Goal: Task Accomplishment & Management: Use online tool/utility

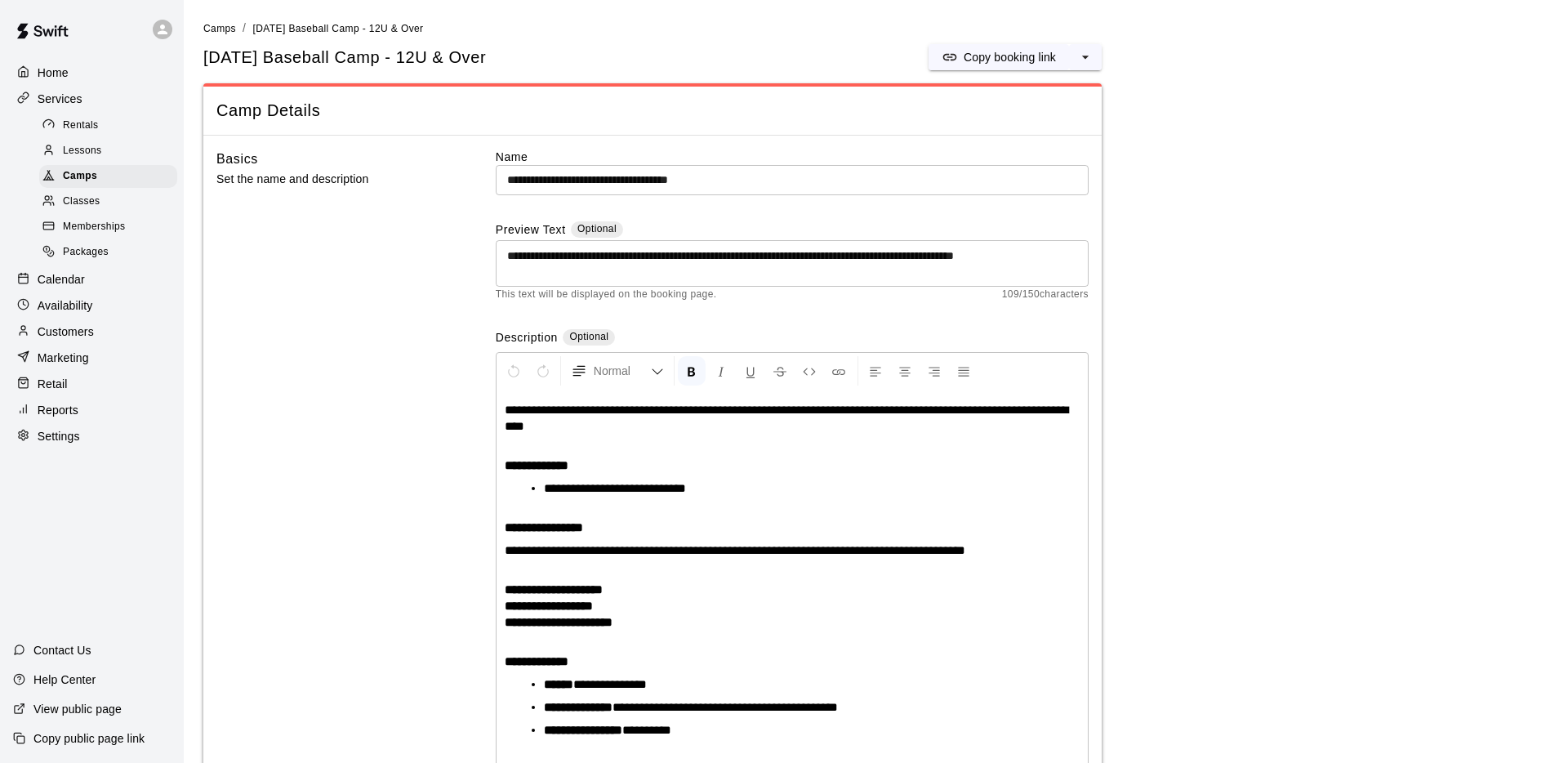
scroll to position [2049, 0]
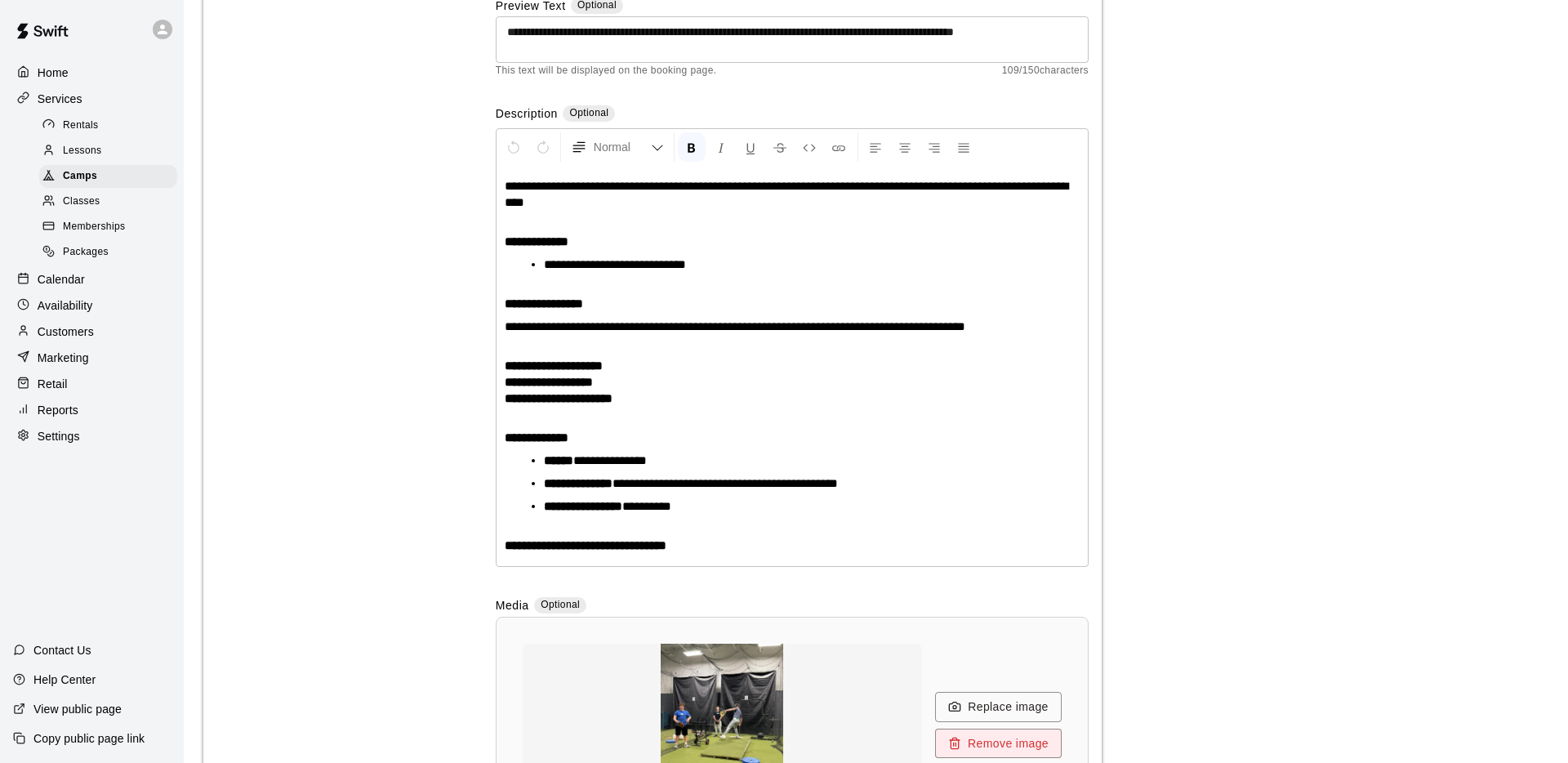
scroll to position [0, 0]
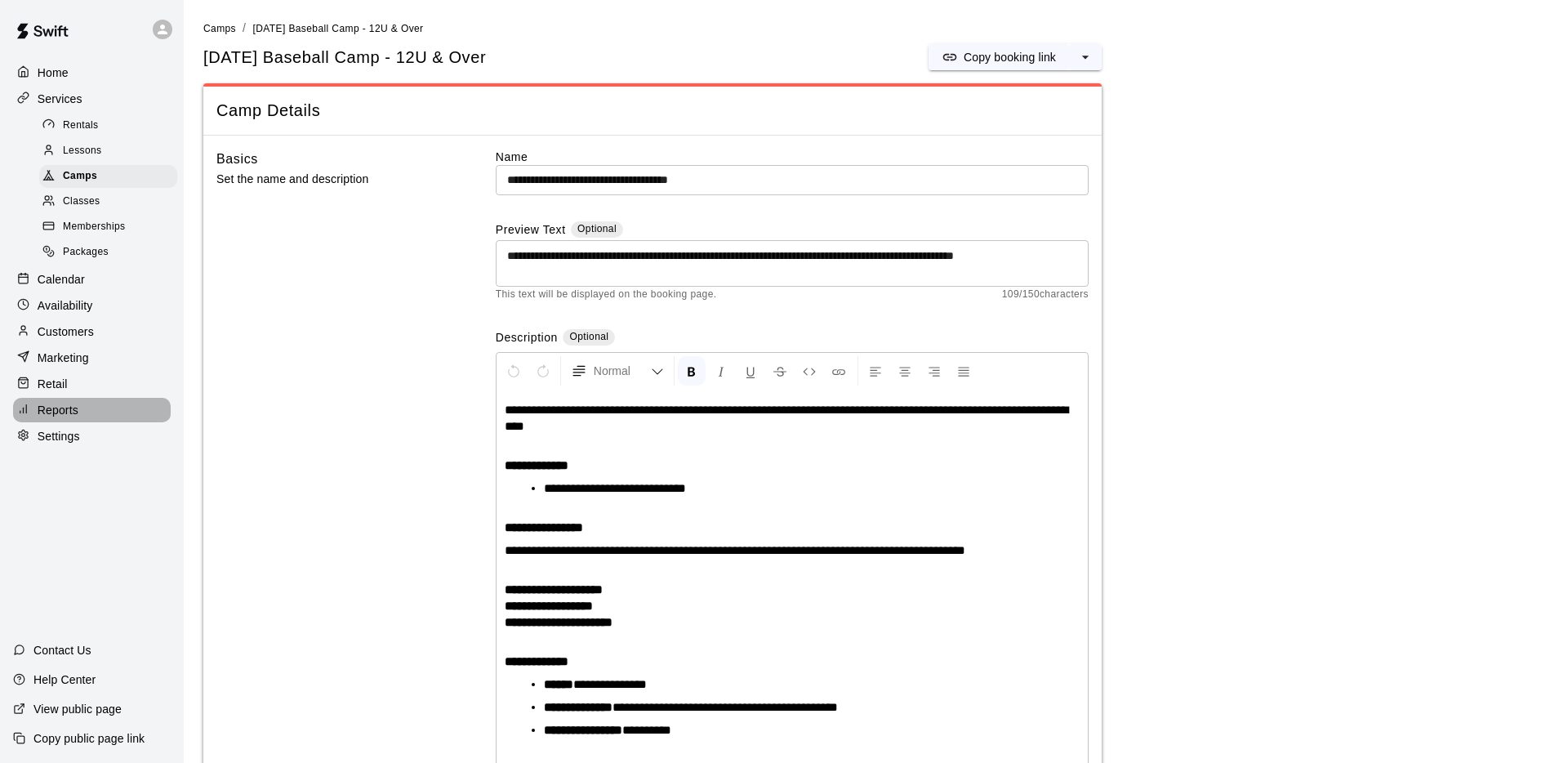
click at [82, 413] on div "Reports" at bounding box center [91, 410] width 158 height 25
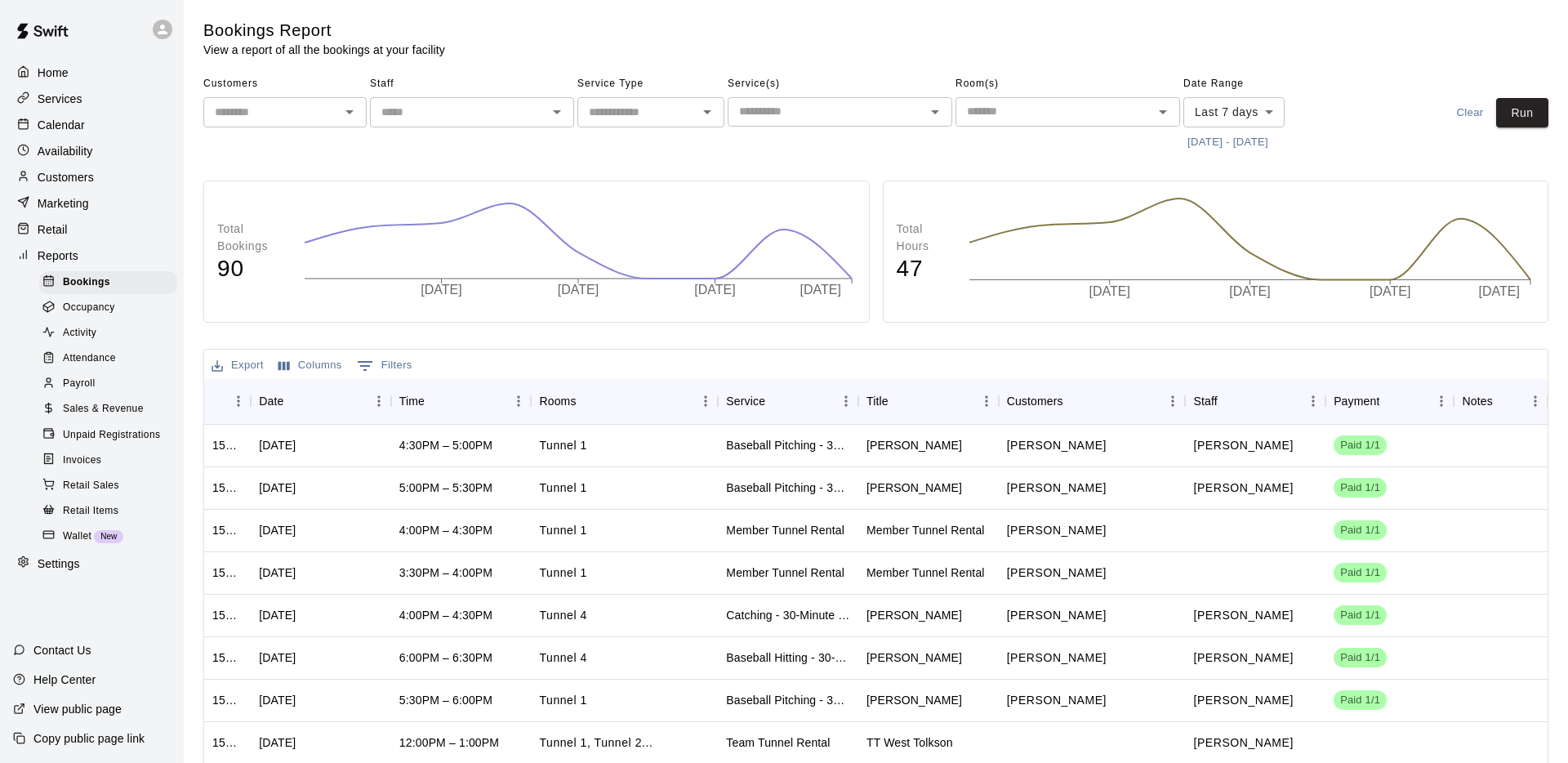
click at [92, 348] on div "Attendance" at bounding box center [108, 359] width 138 height 23
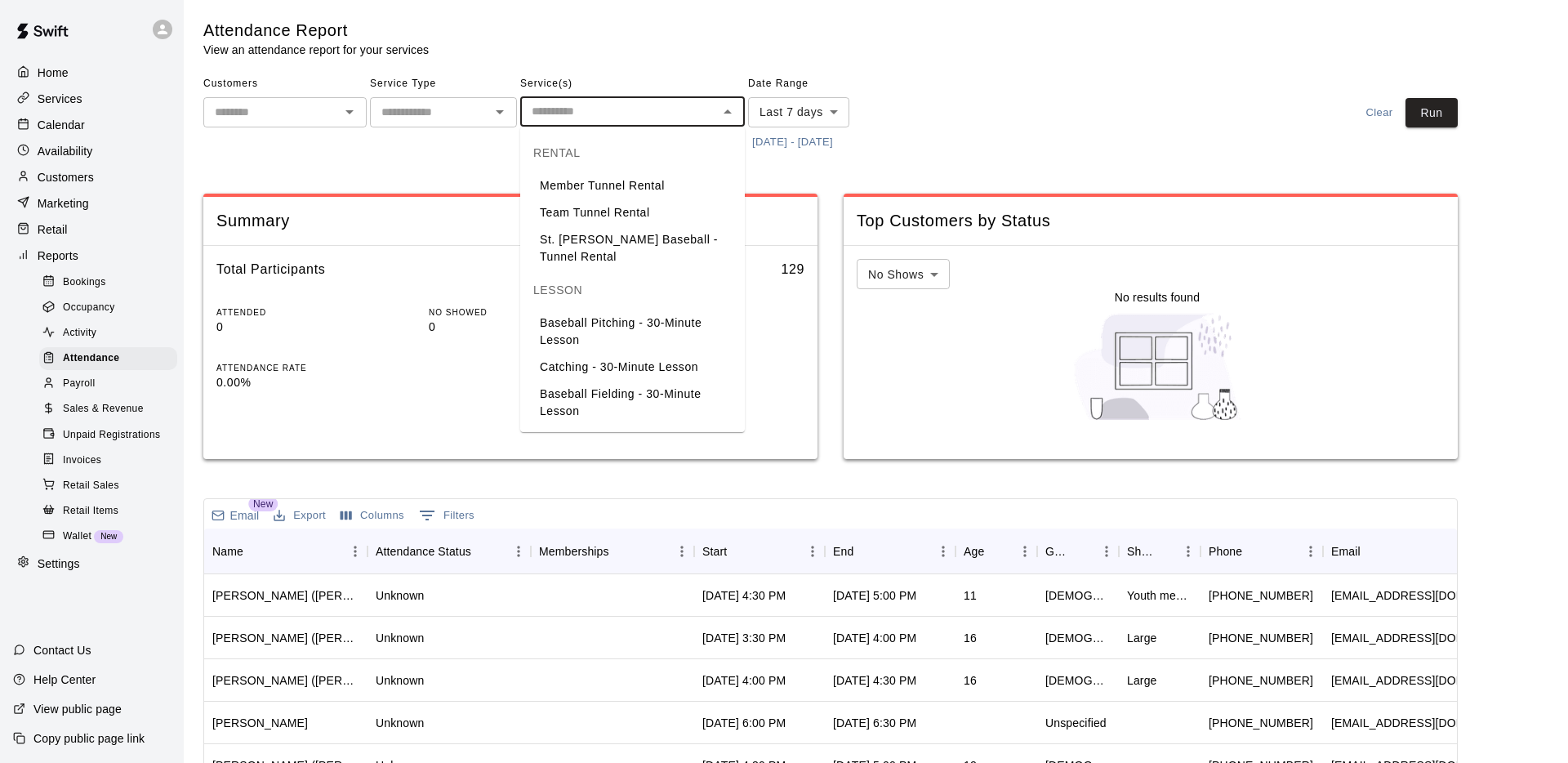
click at [590, 115] on input "text" at bounding box center [619, 111] width 188 height 20
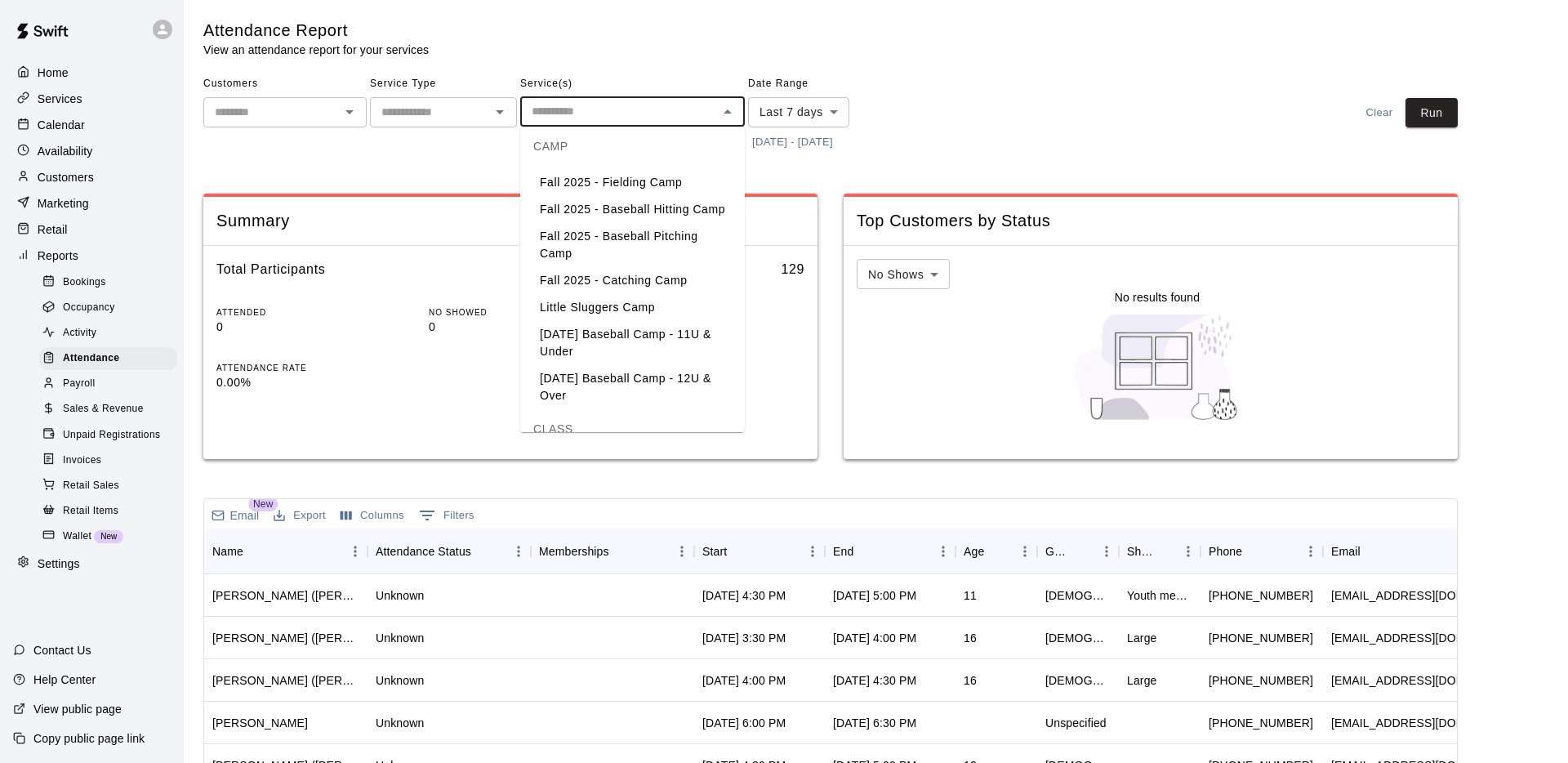
scroll to position [620, 0]
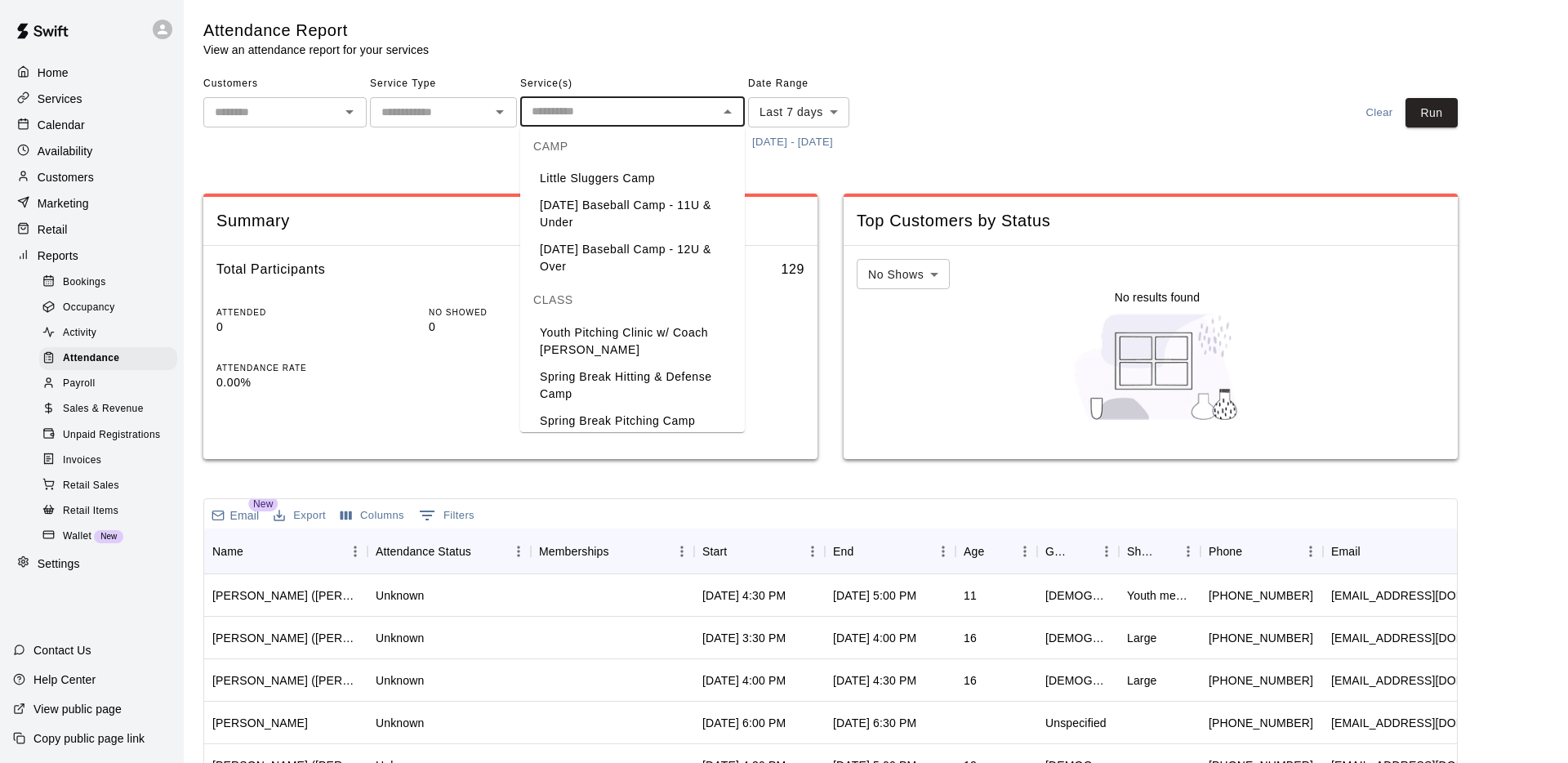
click at [576, 210] on li "[DATE] Baseball Camp - 11U & Under" at bounding box center [632, 214] width 225 height 44
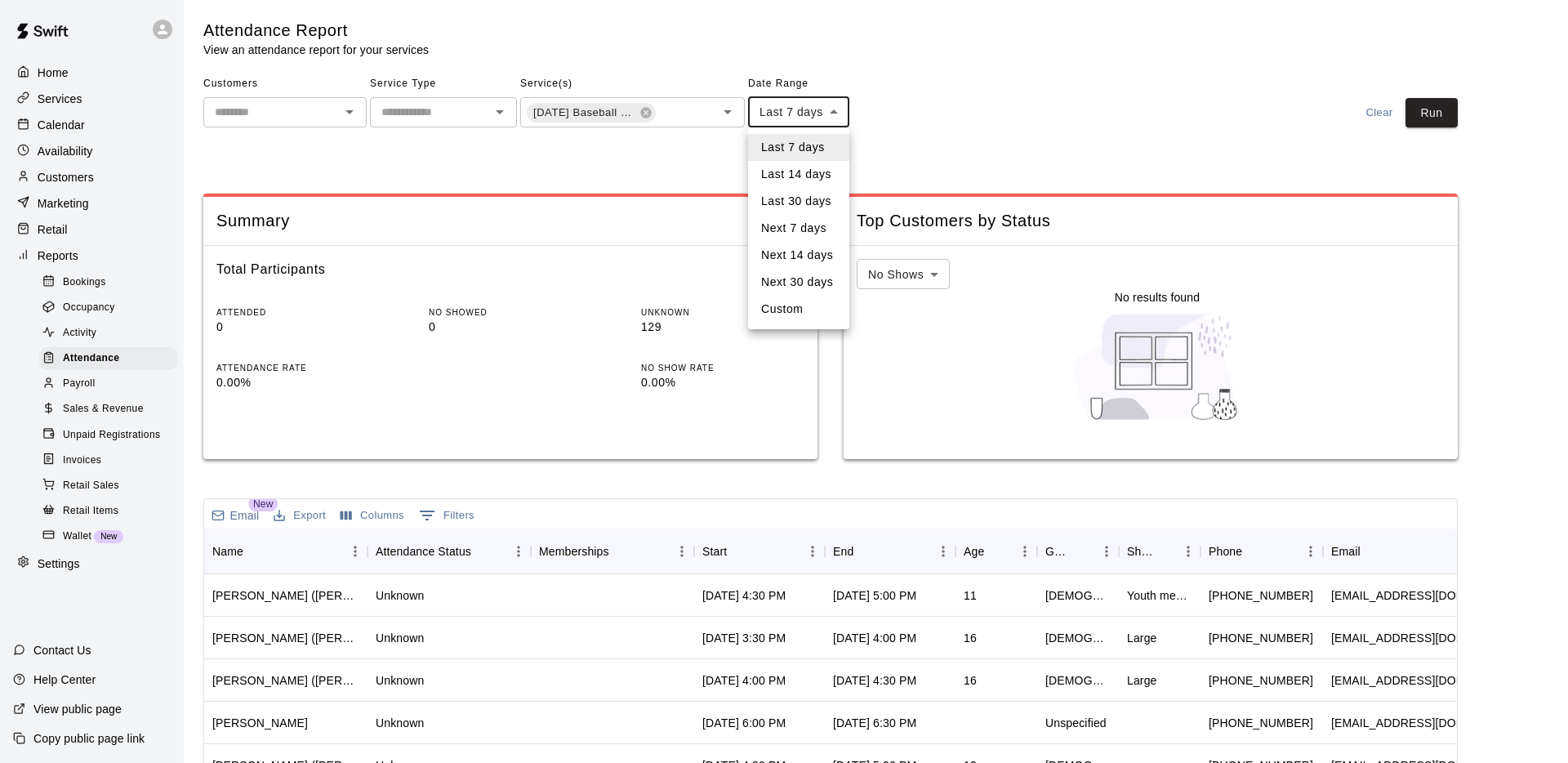
click at [834, 112] on body "Home Services Calendar Availability Customers Marketing Retail Reports Bookings…" at bounding box center [784, 538] width 1568 height 1077
drag, startPoint x: 906, startPoint y: 137, endPoint x: 862, endPoint y: 144, distance: 44.6
click at [906, 137] on div at bounding box center [784, 382] width 1568 height 763
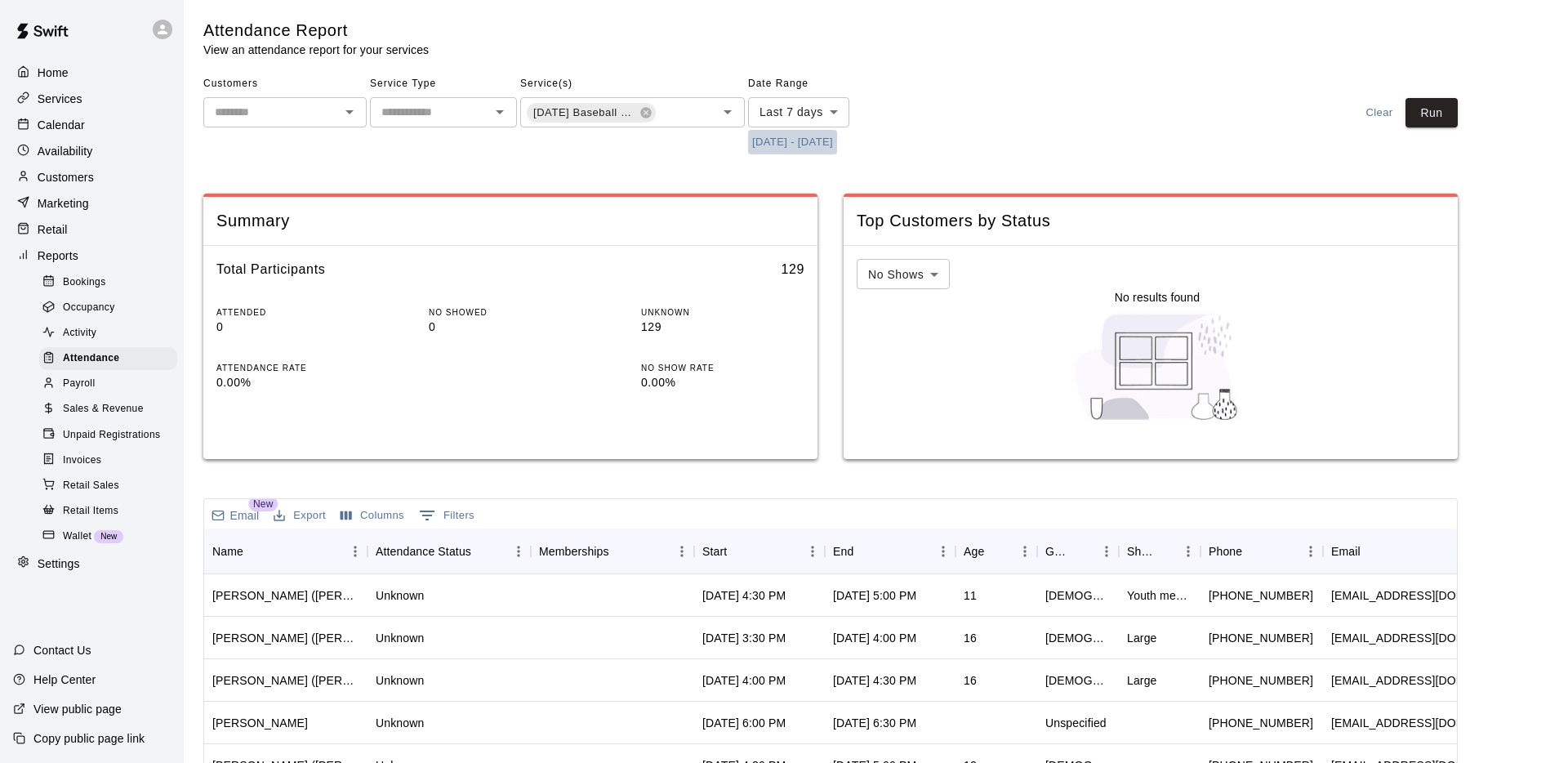
click at [837, 143] on button "[DATE] - [DATE]" at bounding box center [792, 142] width 89 height 25
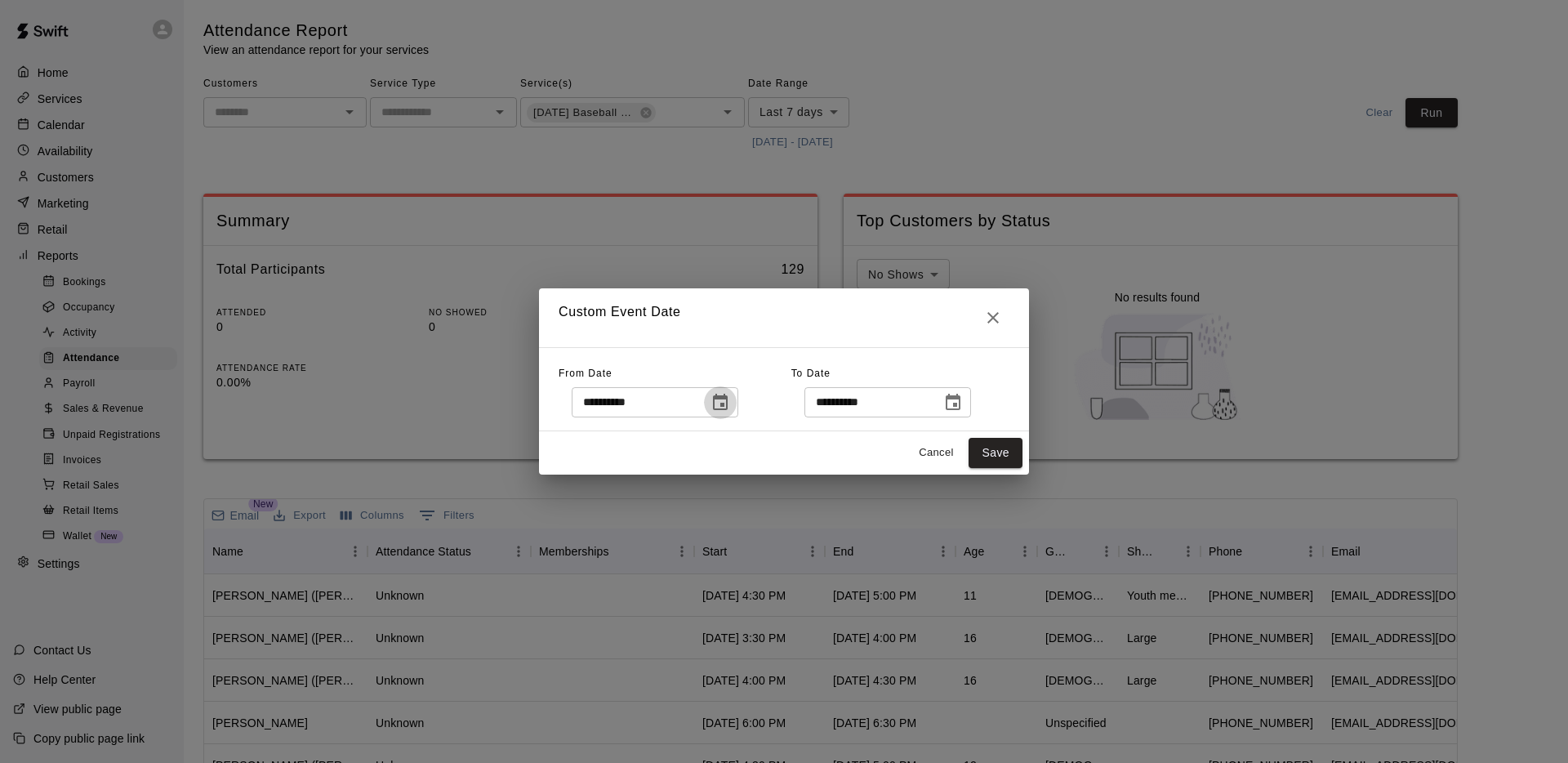
click at [719, 400] on icon "Choose date, selected date is Oct 6, 2025" at bounding box center [720, 403] width 20 height 20
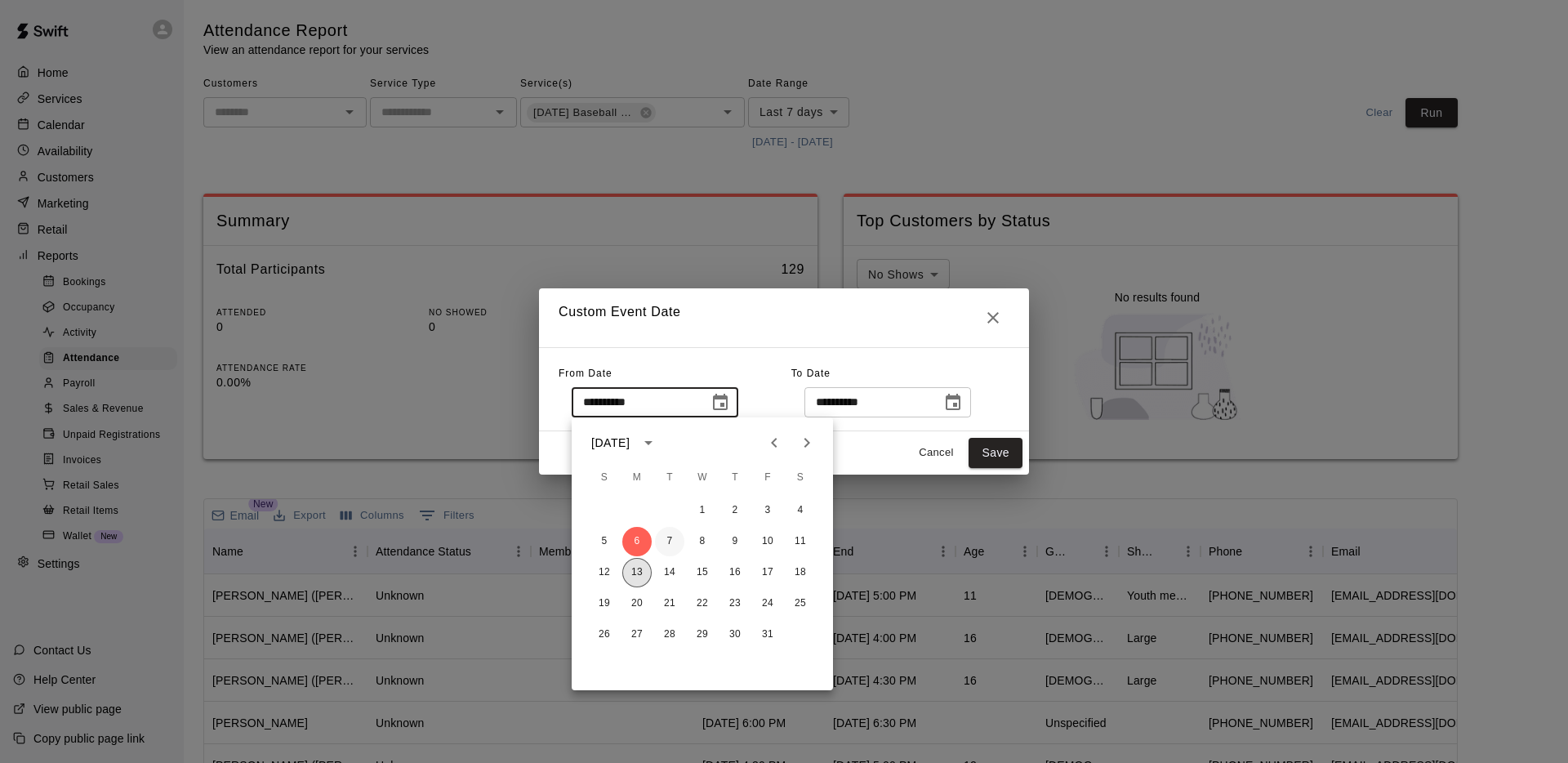
drag, startPoint x: 640, startPoint y: 568, endPoint x: 664, endPoint y: 544, distance: 33.9
click at [640, 568] on button "13" at bounding box center [637, 573] width 29 height 29
type input "**********"
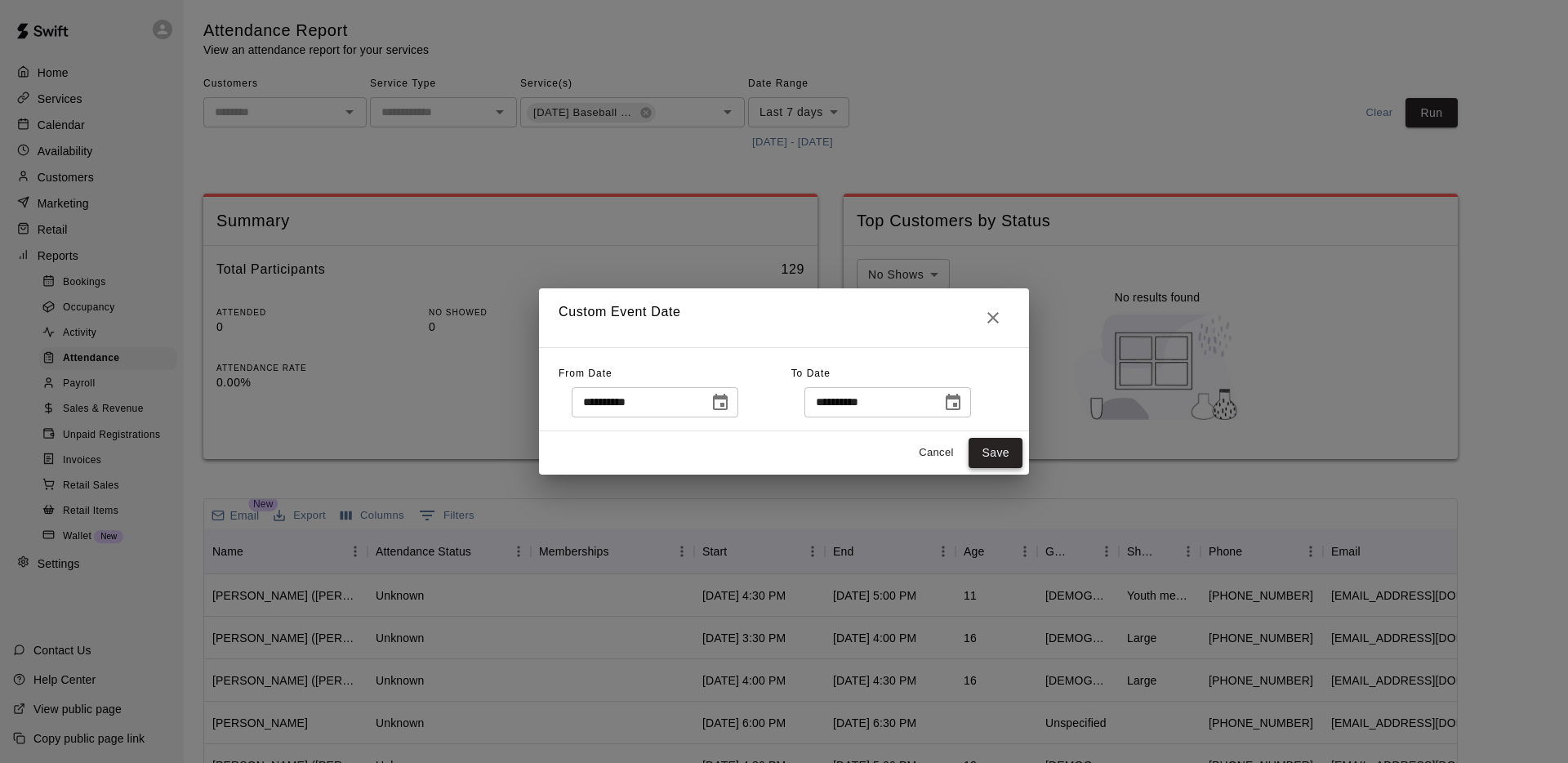
click at [996, 449] on button "Save" at bounding box center [996, 453] width 54 height 30
type input "******"
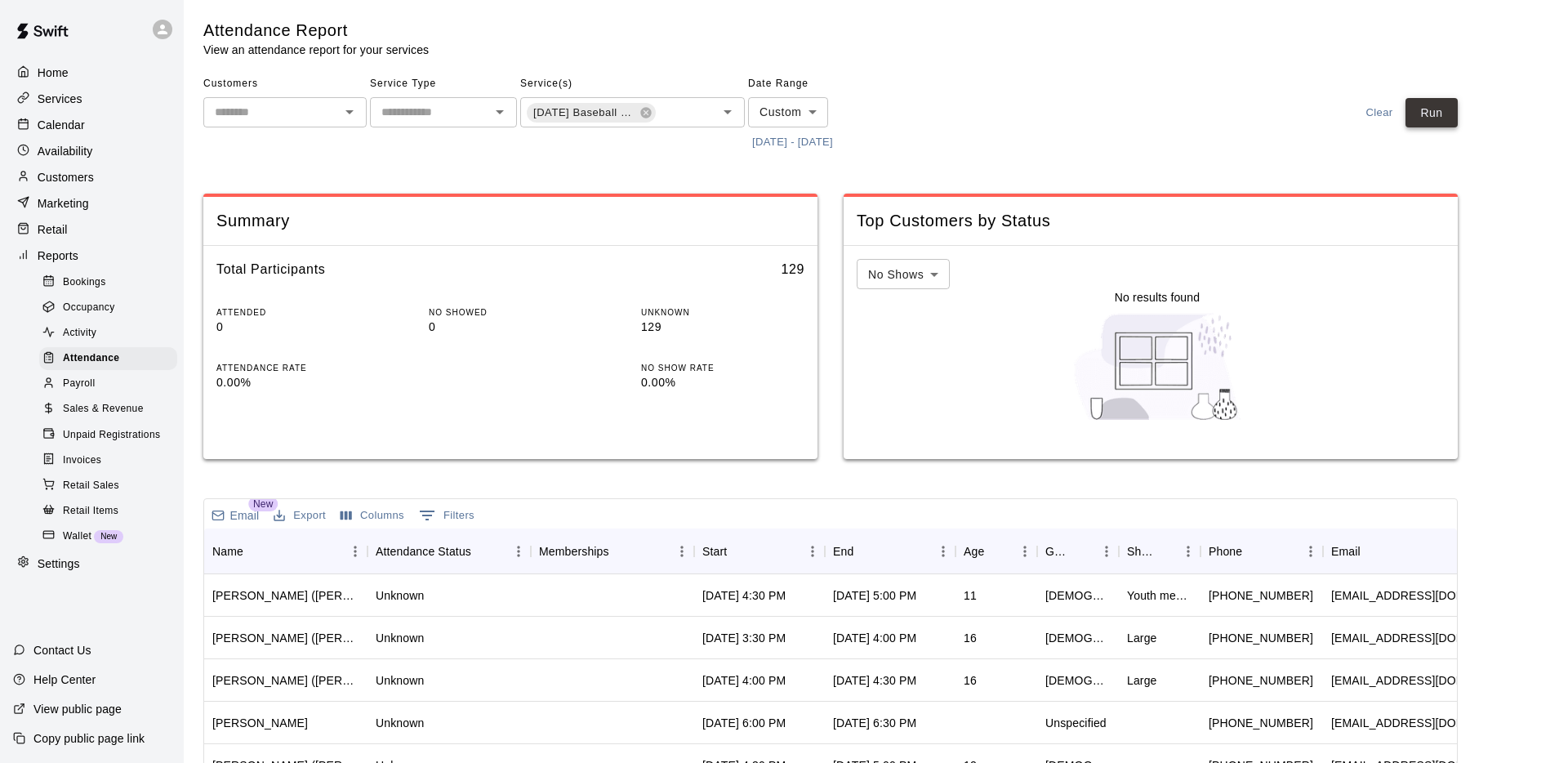
click at [1434, 115] on button "Run" at bounding box center [1432, 113] width 52 height 30
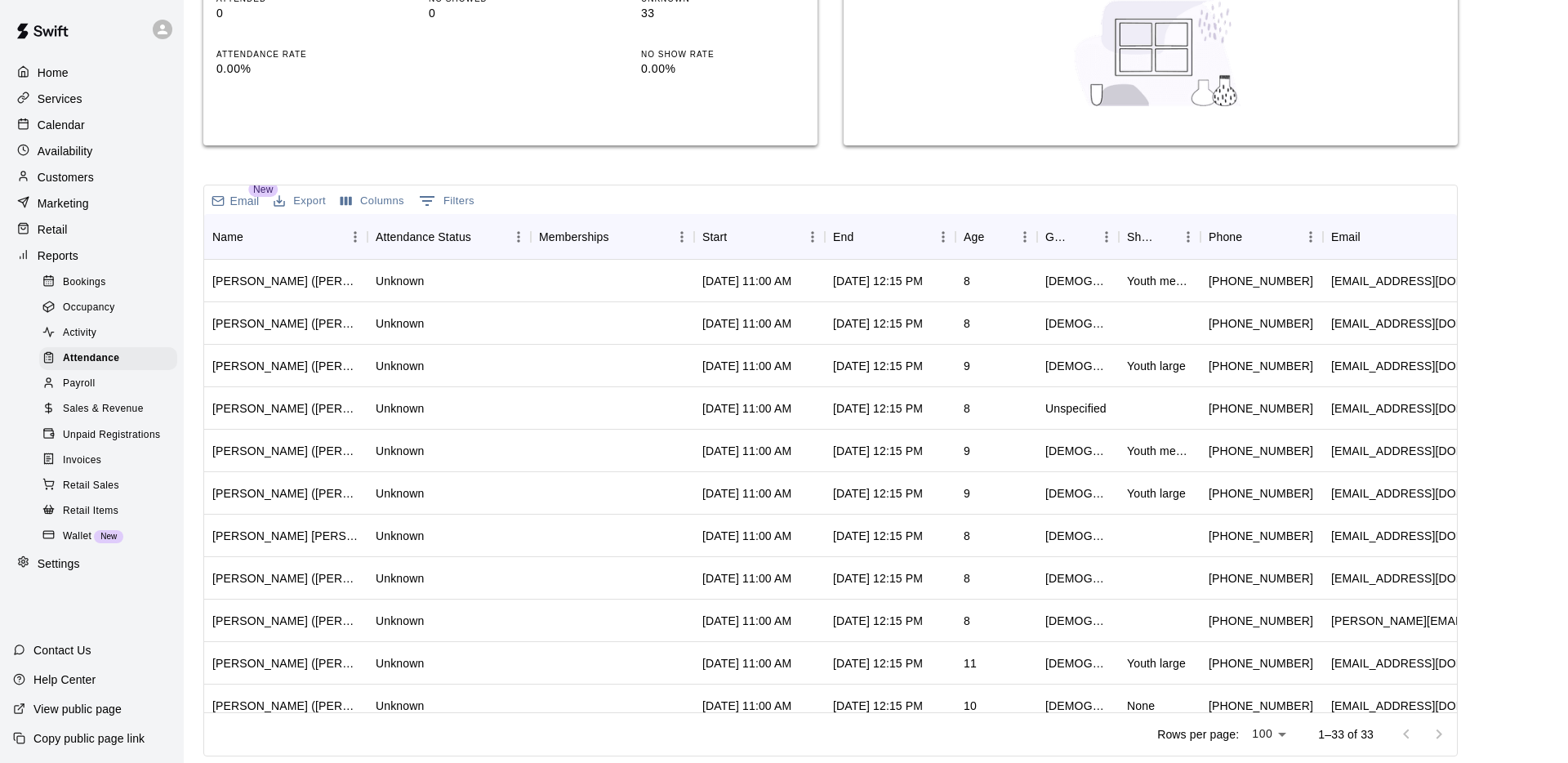
scroll to position [0, 0]
click at [315, 208] on button "Export" at bounding box center [300, 202] width 60 height 25
drag, startPoint x: 319, startPoint y: 261, endPoint x: 461, endPoint y: 274, distance: 142.6
click at [319, 261] on li "Print" at bounding box center [332, 261] width 126 height 27
click at [372, 199] on button "Columns" at bounding box center [372, 202] width 72 height 25
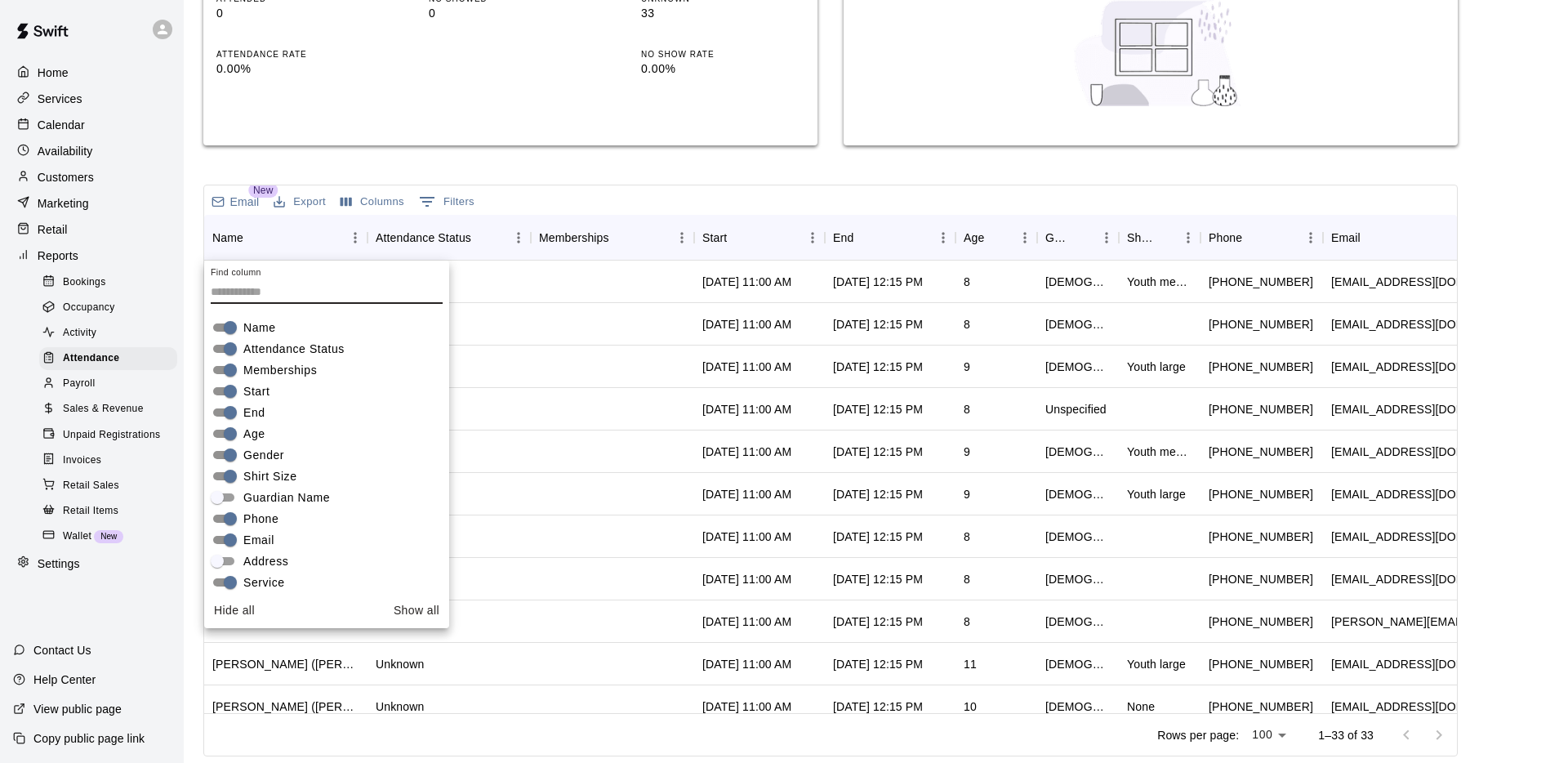
click at [247, 366] on span "Memberships" at bounding box center [280, 370] width 74 height 17
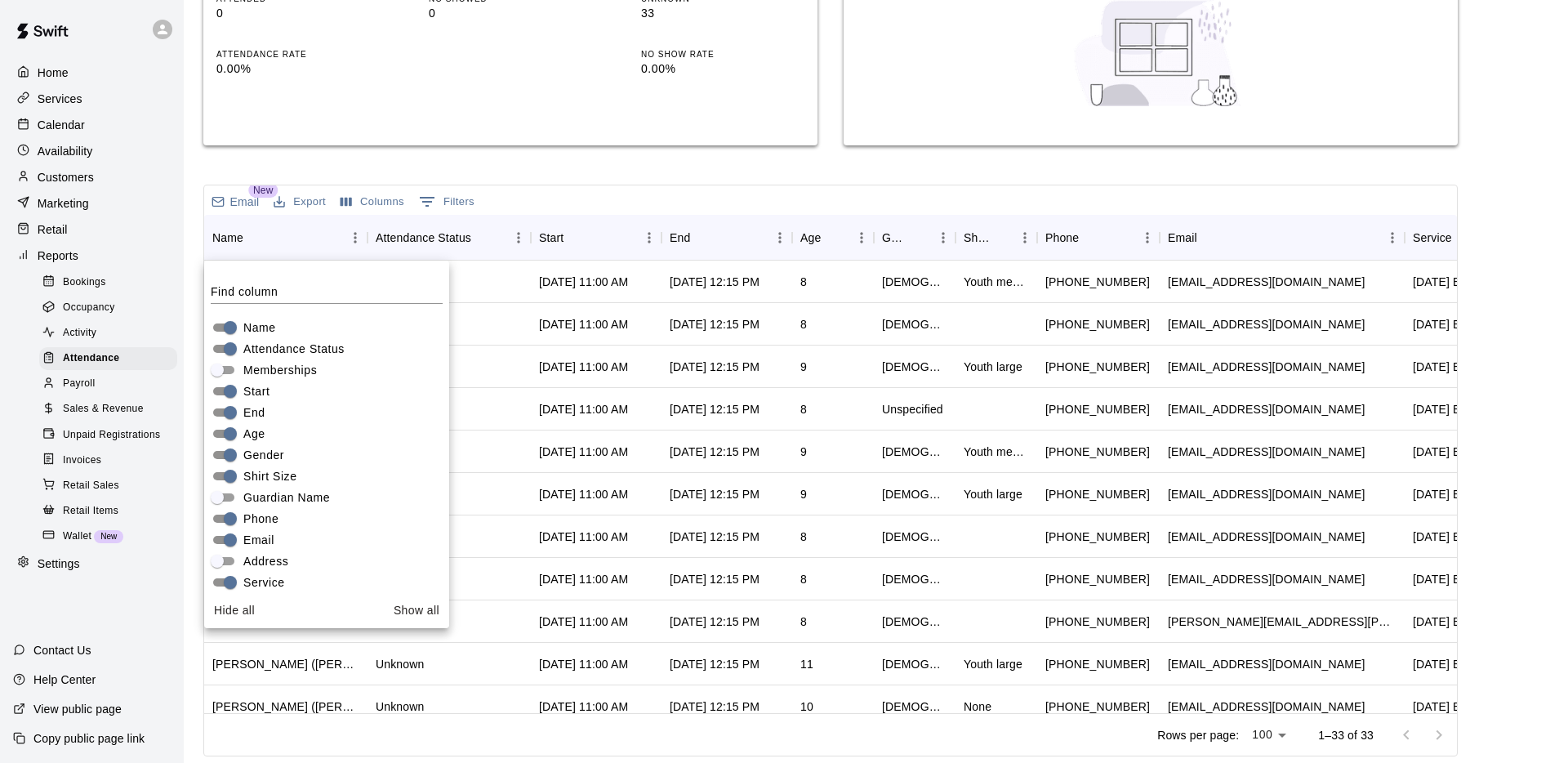
click at [252, 412] on span "End" at bounding box center [254, 413] width 22 height 17
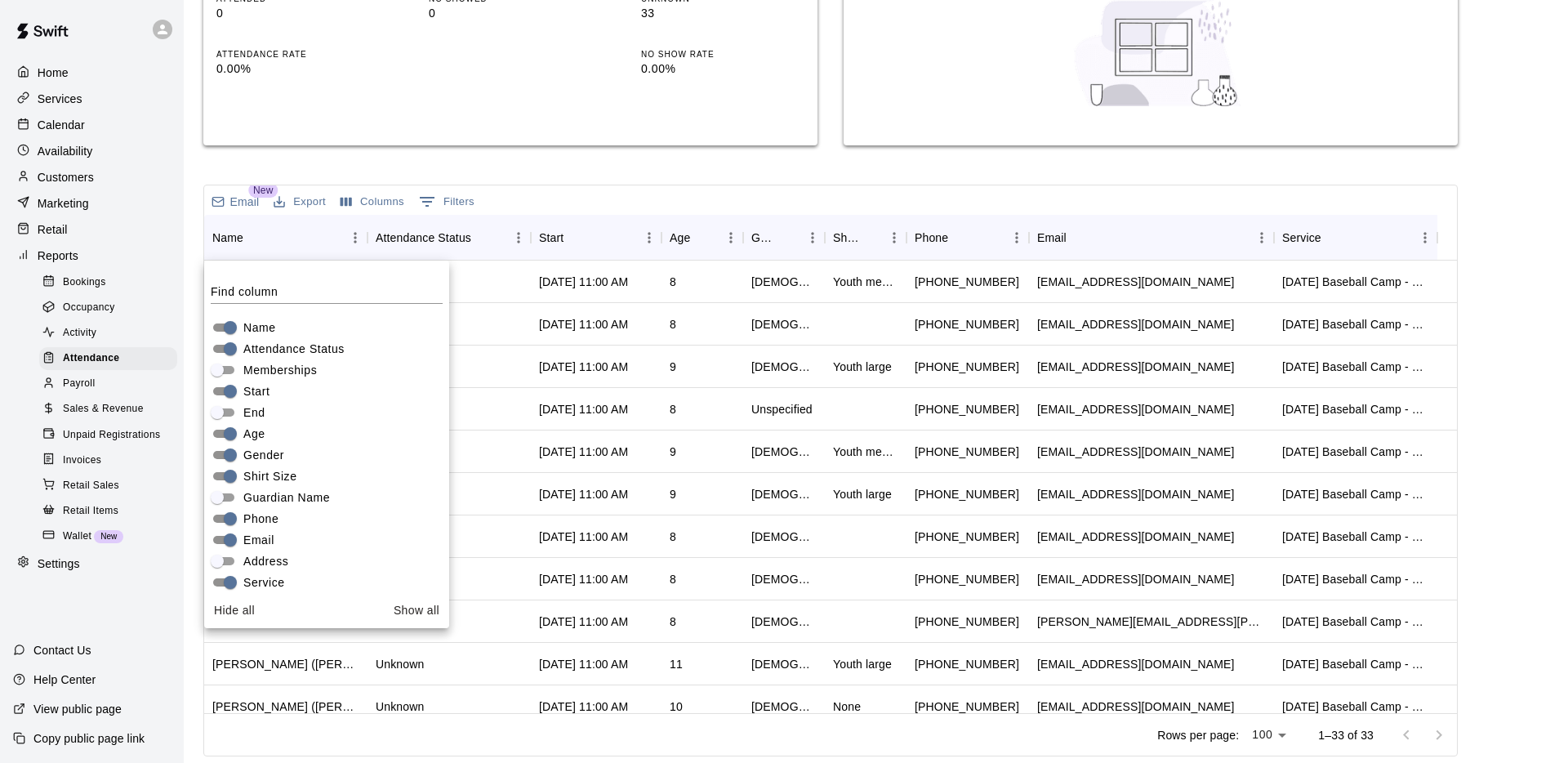
drag, startPoint x: 260, startPoint y: 457, endPoint x: 262, endPoint y: 468, distance: 11.2
click at [260, 457] on span "Gender" at bounding box center [264, 455] width 41 height 17
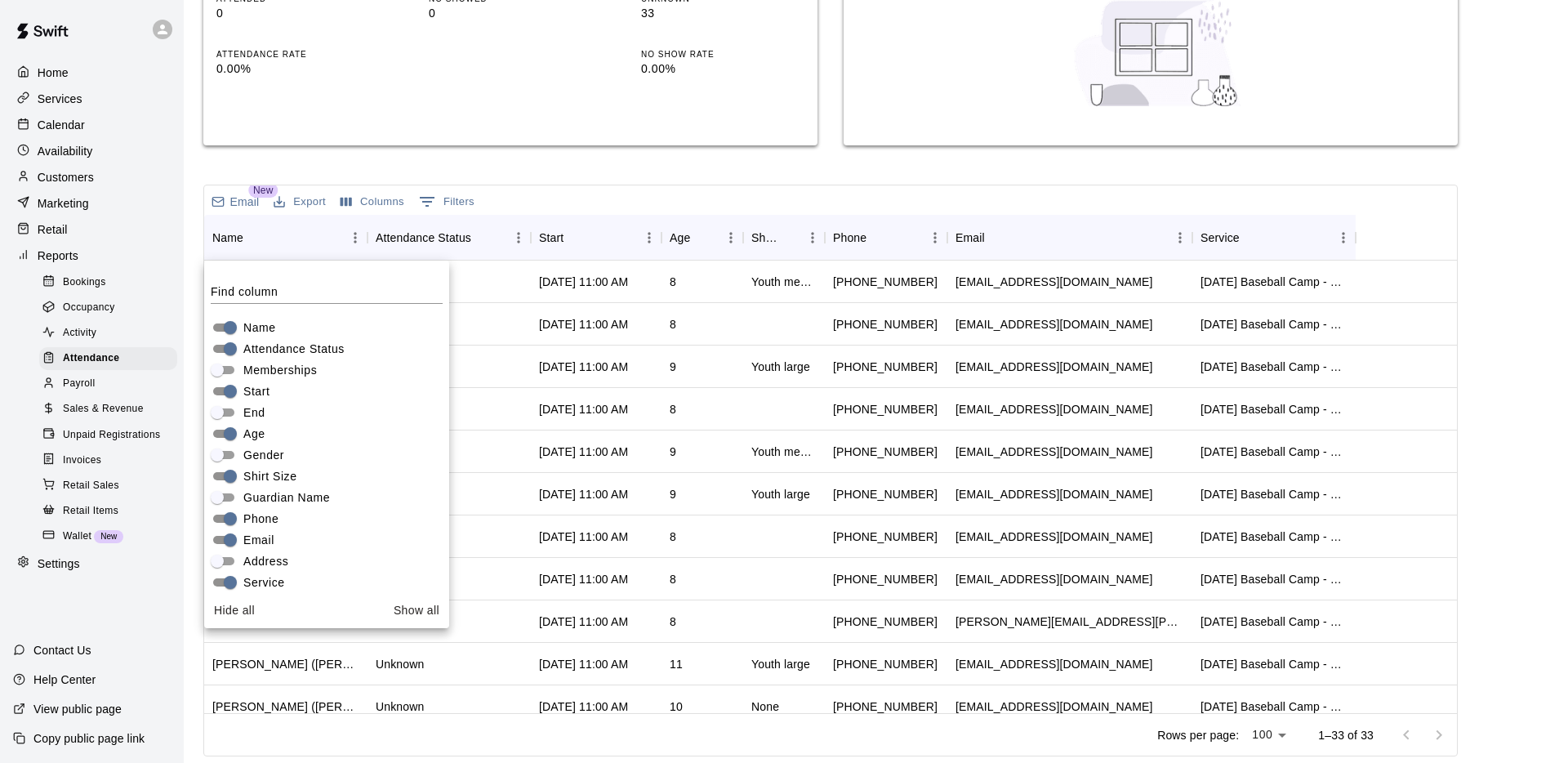
click at [262, 474] on span "Shirt Size" at bounding box center [270, 476] width 54 height 17
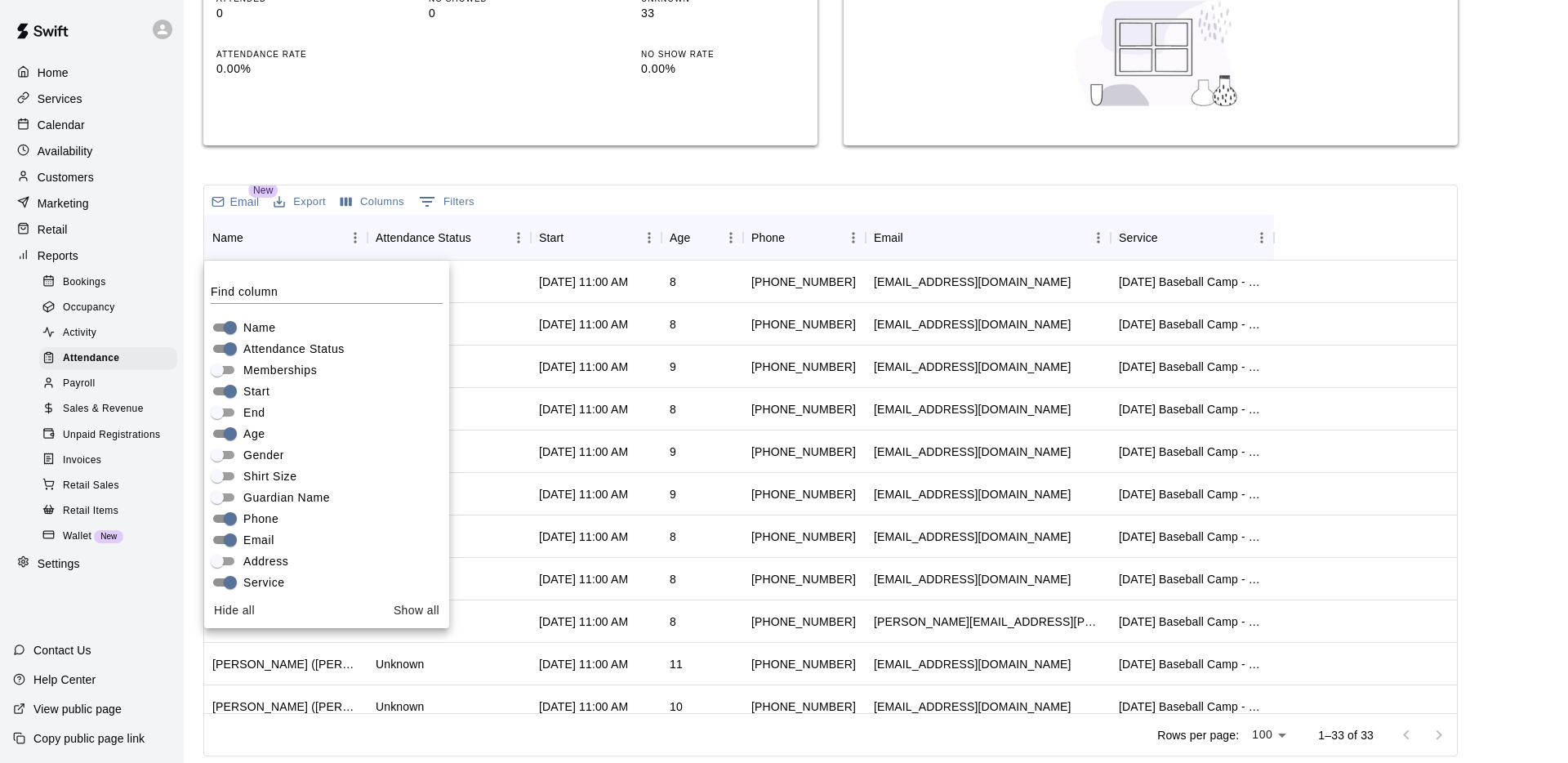
click at [260, 588] on span "Service" at bounding box center [264, 582] width 42 height 17
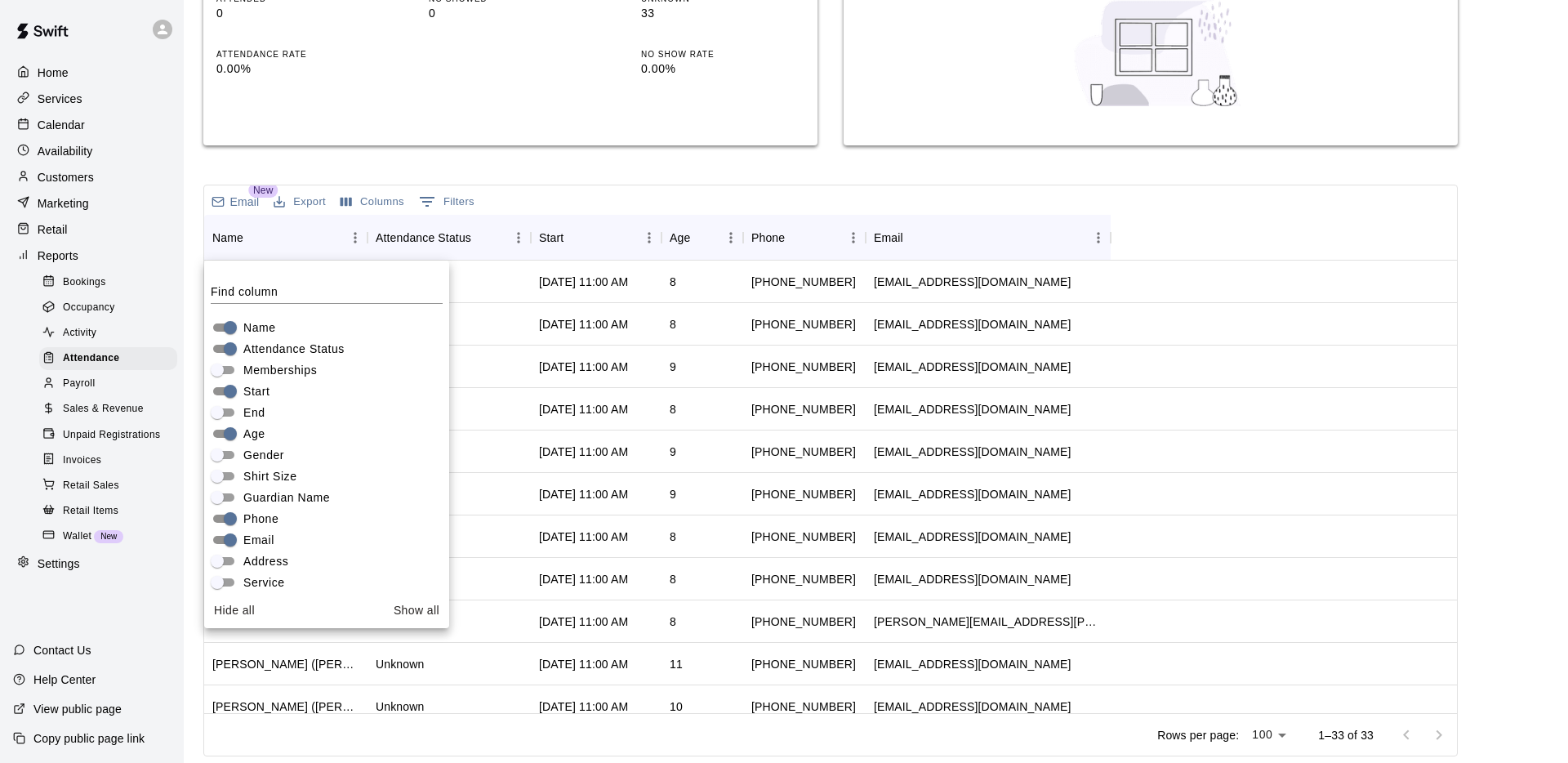
scroll to position [1, 0]
click at [626, 156] on div "Summary Total Participants 33 ATTENDED 0 NO SHOWED 0 UNKNOWN 33 ATTENDANCE RATE…" at bounding box center [510, 12] width 614 height 292
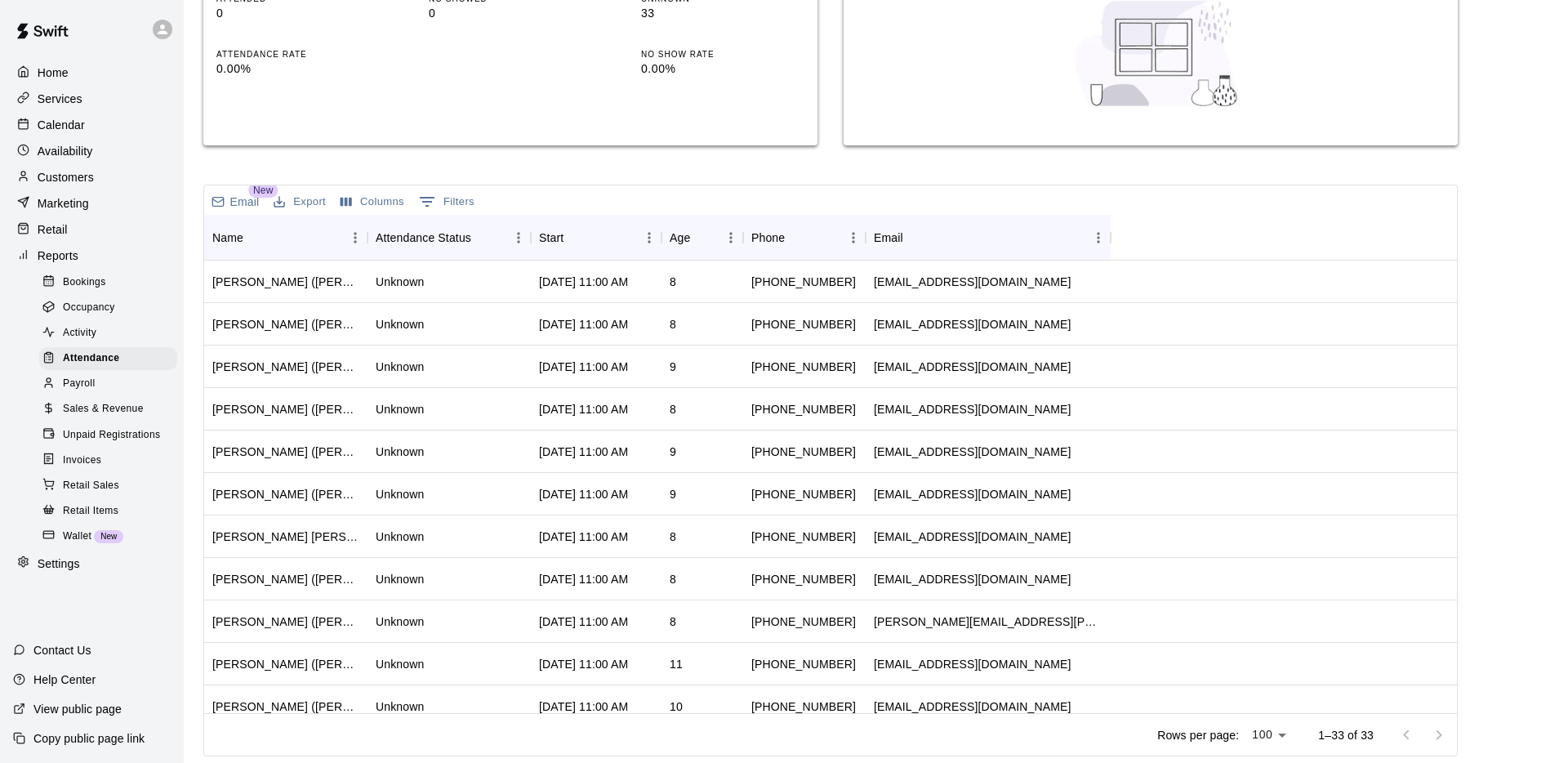
click at [314, 203] on button "Export" at bounding box center [300, 202] width 60 height 25
click at [309, 267] on li "Print" at bounding box center [332, 261] width 126 height 27
click at [412, 198] on div "Email New Export Columns 0 Filters" at bounding box center [343, 200] width 278 height 29
click at [392, 199] on button "Columns" at bounding box center [372, 202] width 72 height 25
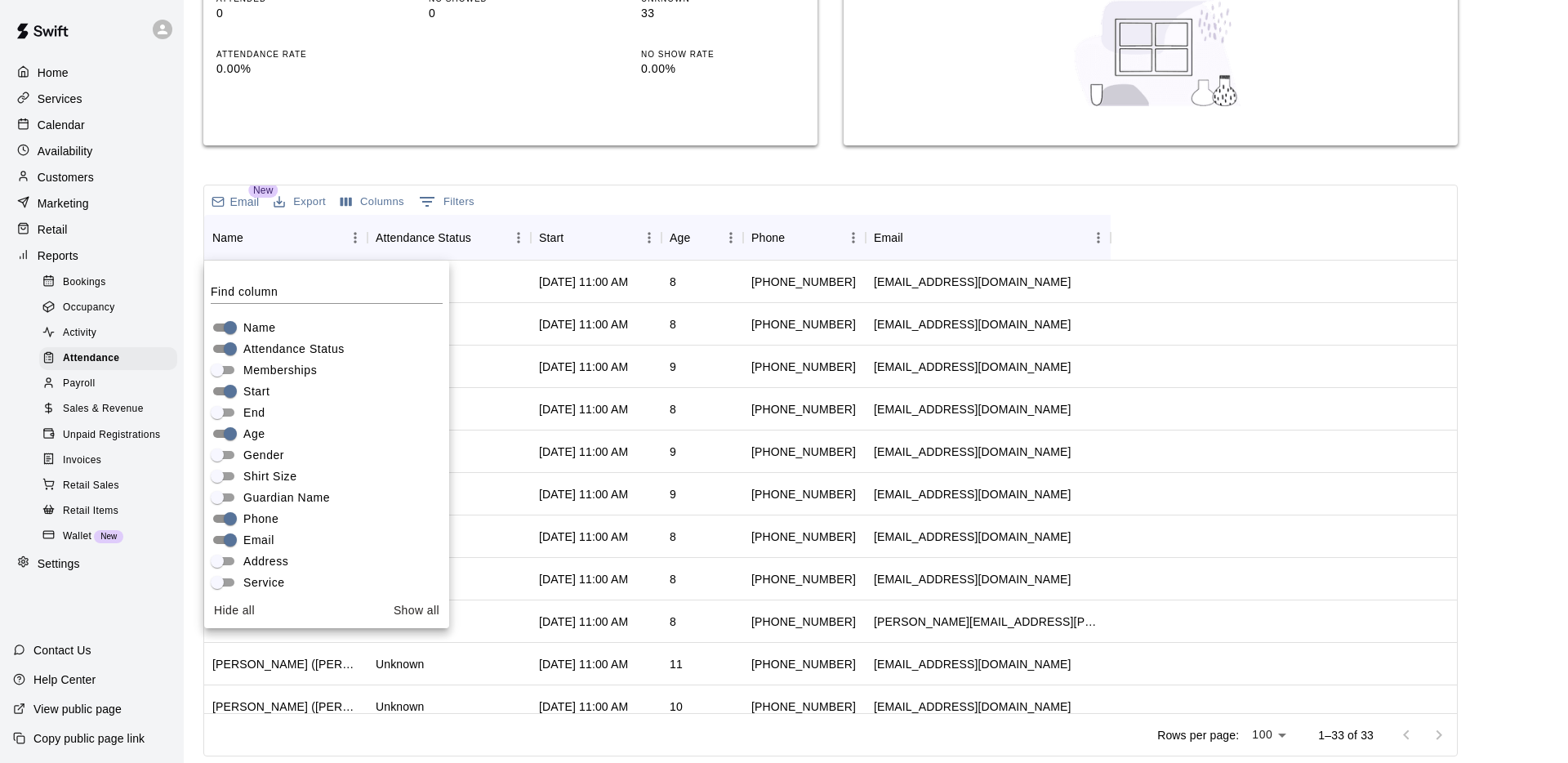
drag, startPoint x: 280, startPoint y: 349, endPoint x: 343, endPoint y: 427, distance: 100.3
click at [280, 349] on span "Attendance Status" at bounding box center [294, 349] width 101 height 17
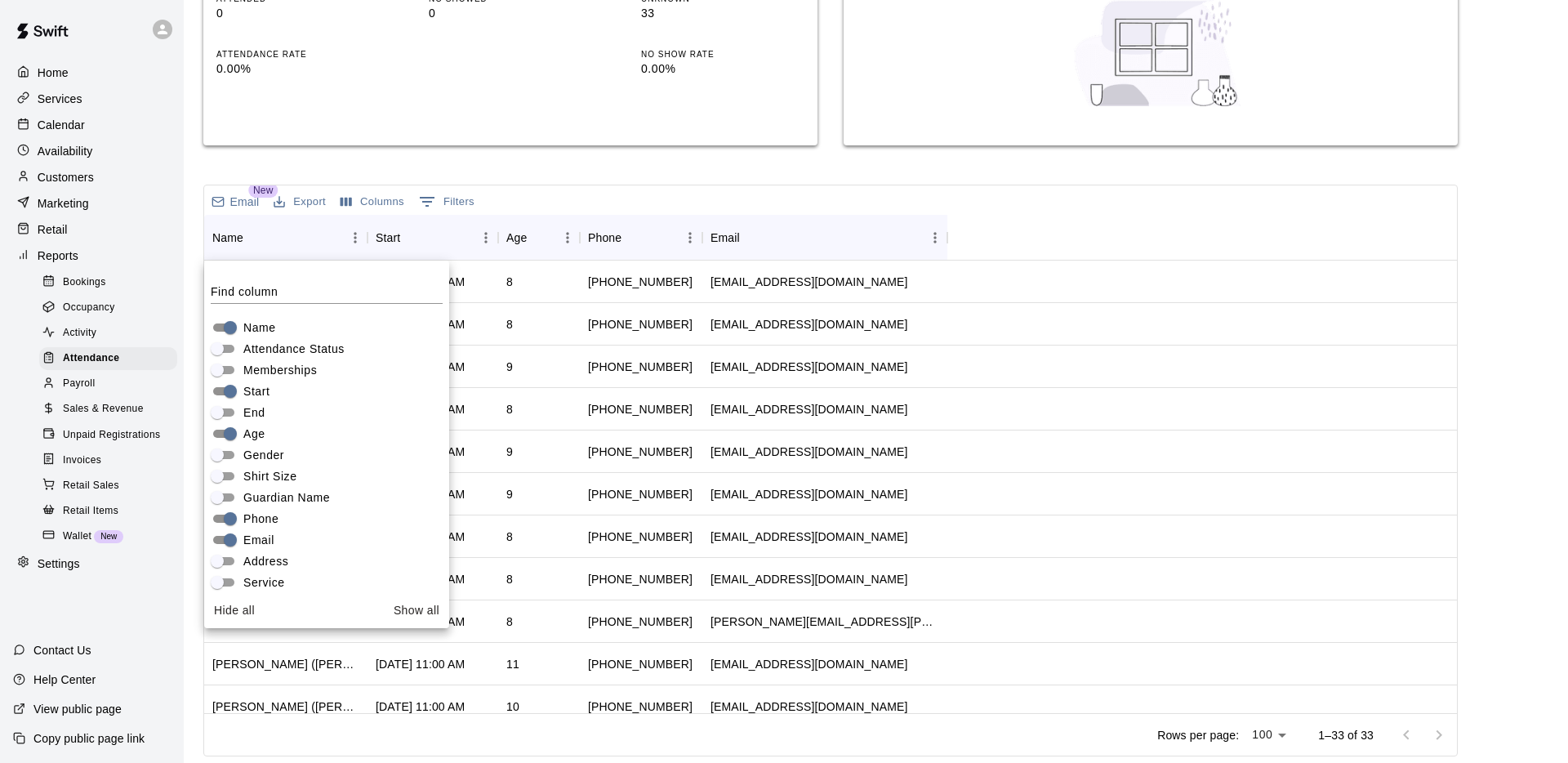
drag, startPoint x: 763, startPoint y: 182, endPoint x: 773, endPoint y: 206, distance: 26.0
click at [763, 182] on div "Attendance Report View an attendance report for your services Customers ​ Servi…" at bounding box center [831, 231] width 1254 height 1051
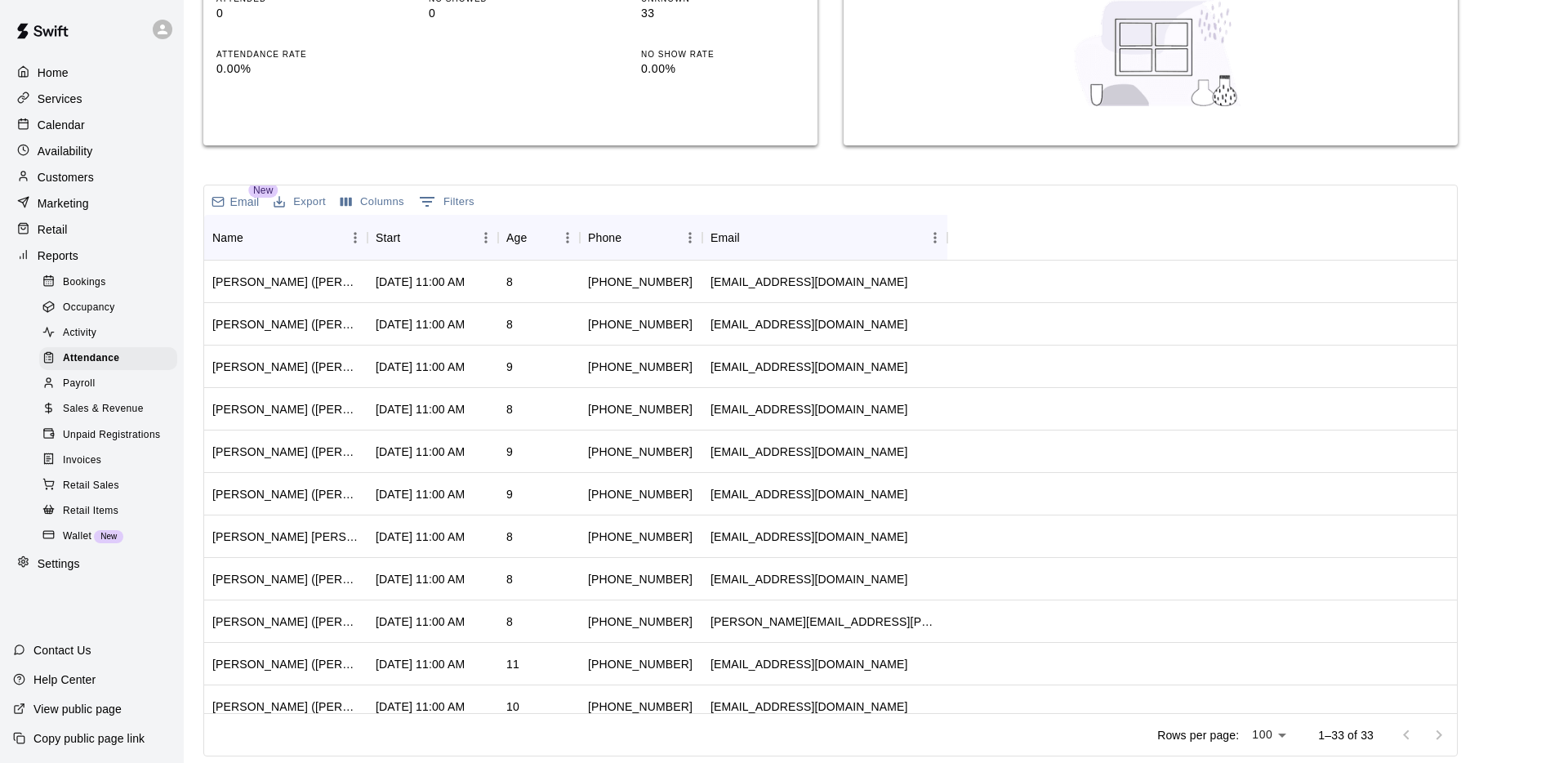
click at [305, 199] on button "Export" at bounding box center [300, 202] width 60 height 25
click at [306, 261] on li "Print" at bounding box center [332, 261] width 126 height 27
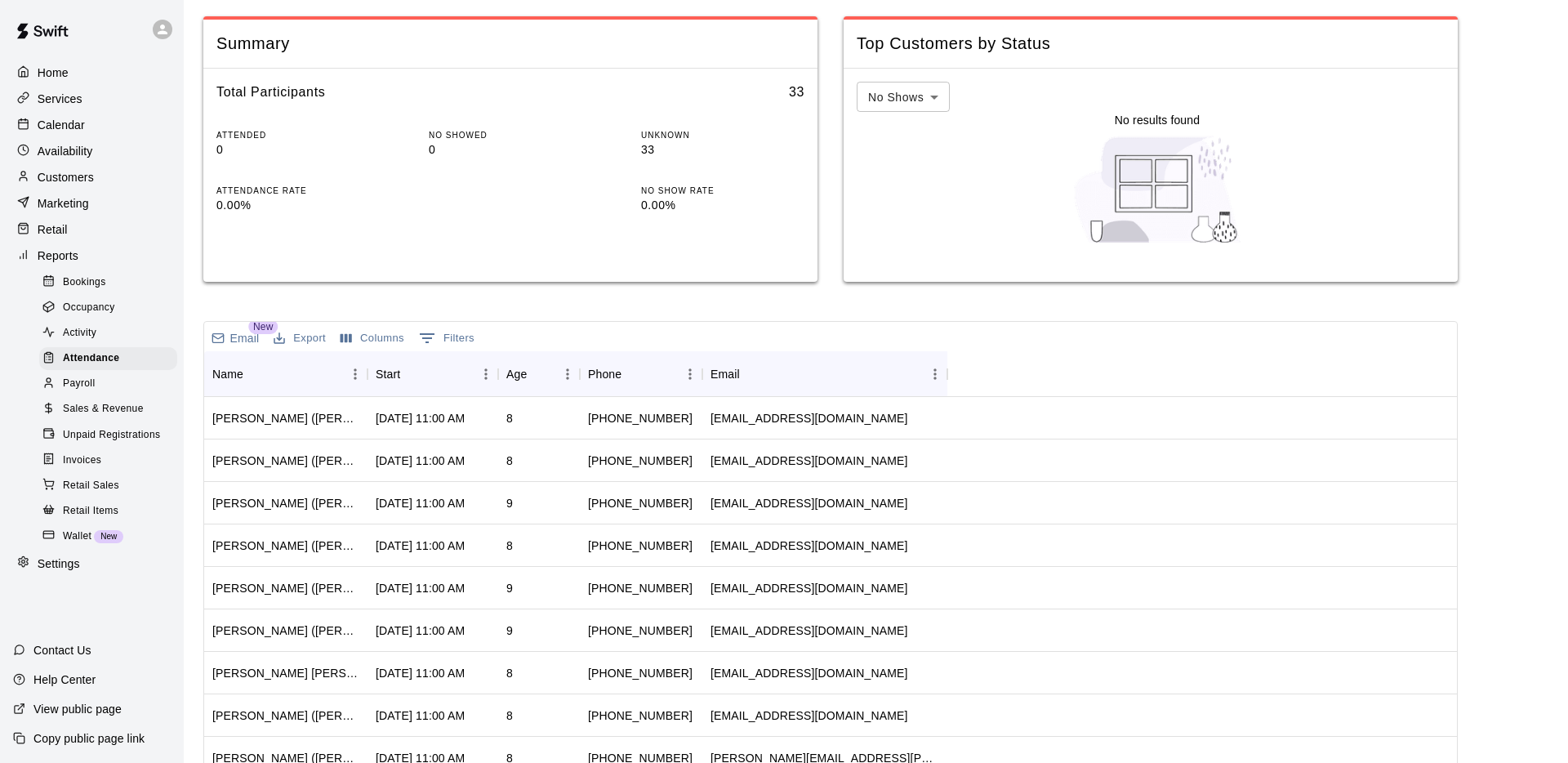
scroll to position [182, 0]
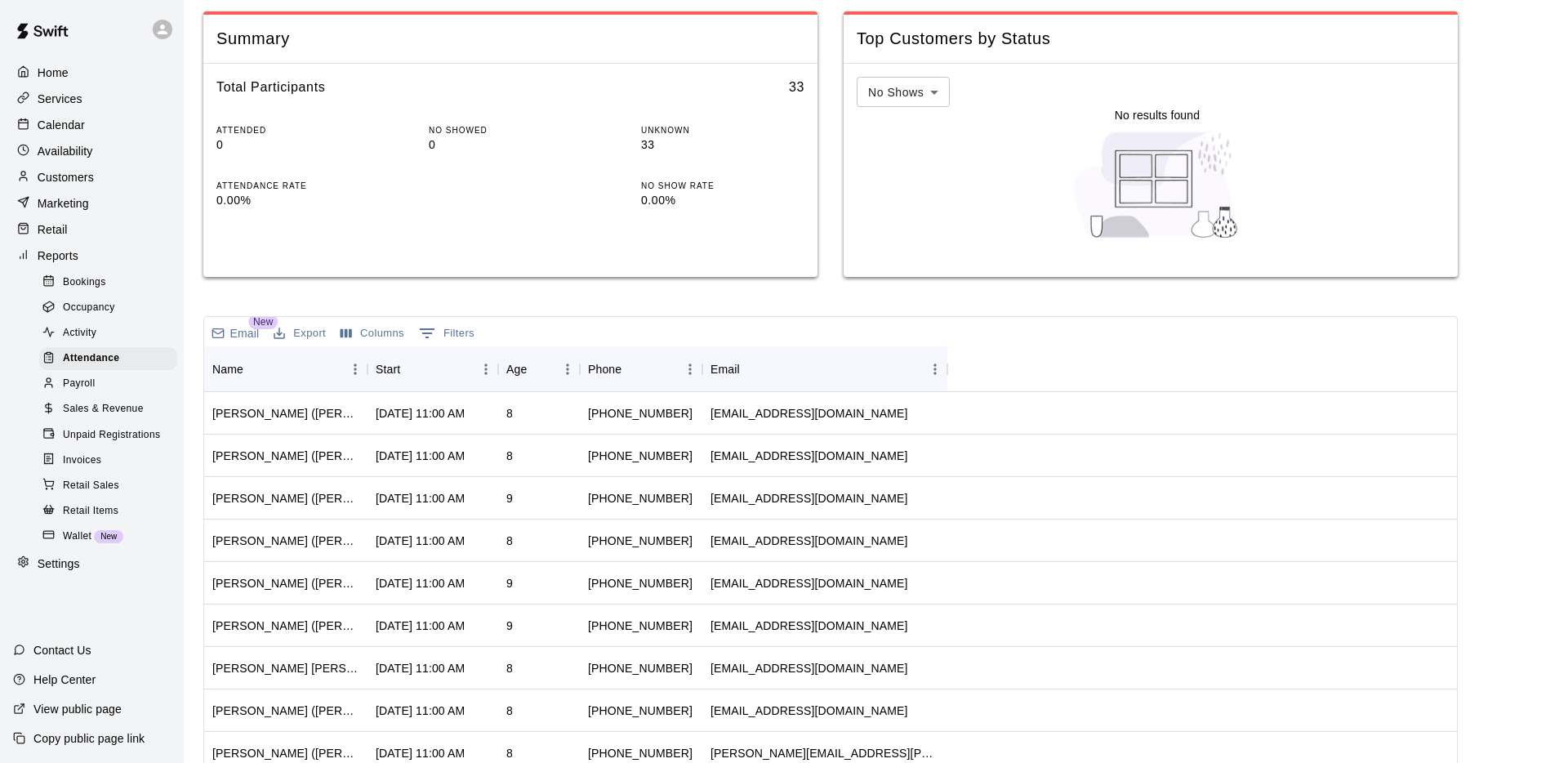
click at [459, 329] on button "0 Filters" at bounding box center [447, 333] width 64 height 26
click at [399, 325] on button "Columns" at bounding box center [372, 333] width 72 height 25
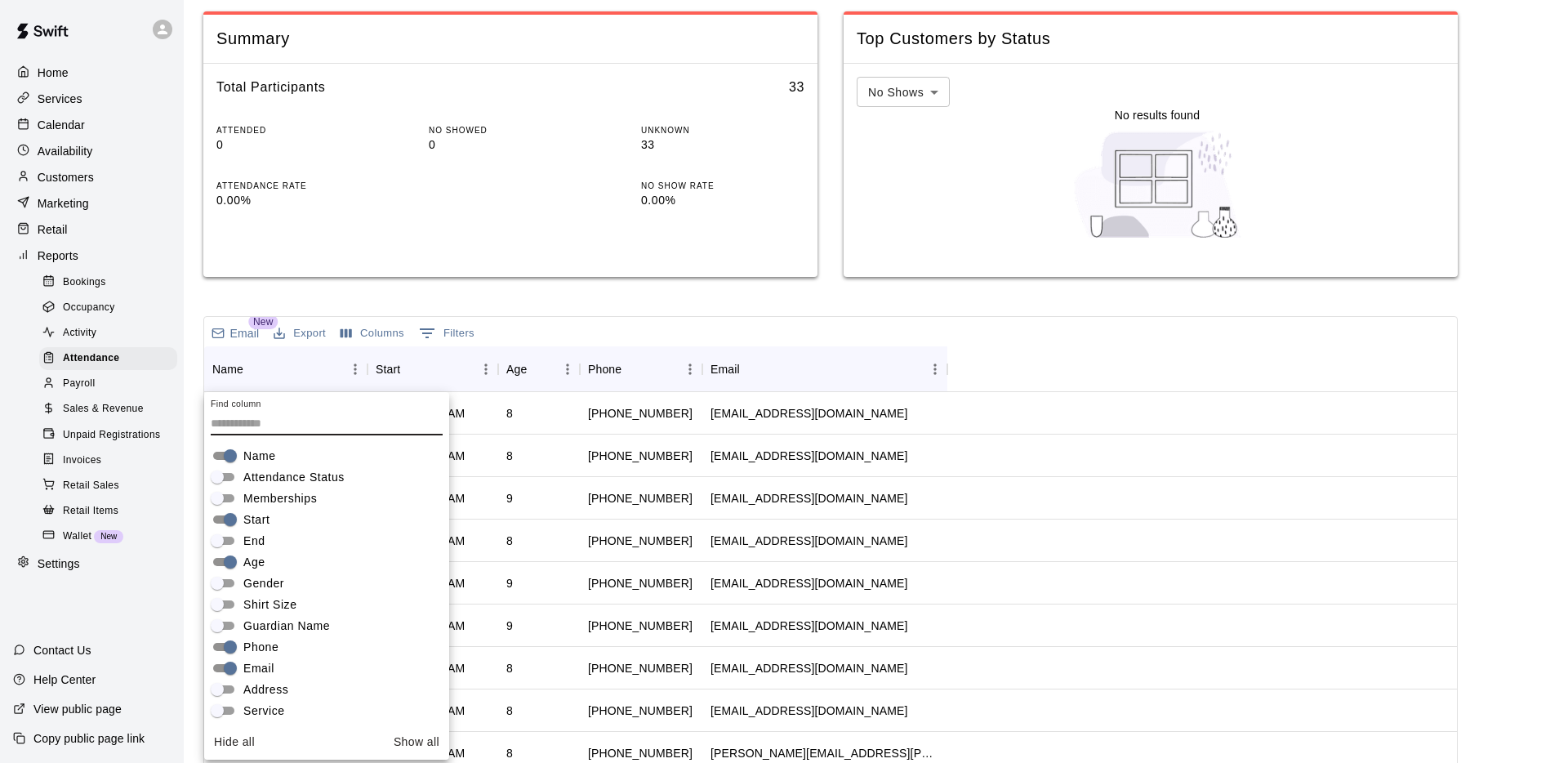
scroll to position [0, 0]
click at [264, 479] on span "Attendance Status" at bounding box center [294, 480] width 101 height 17
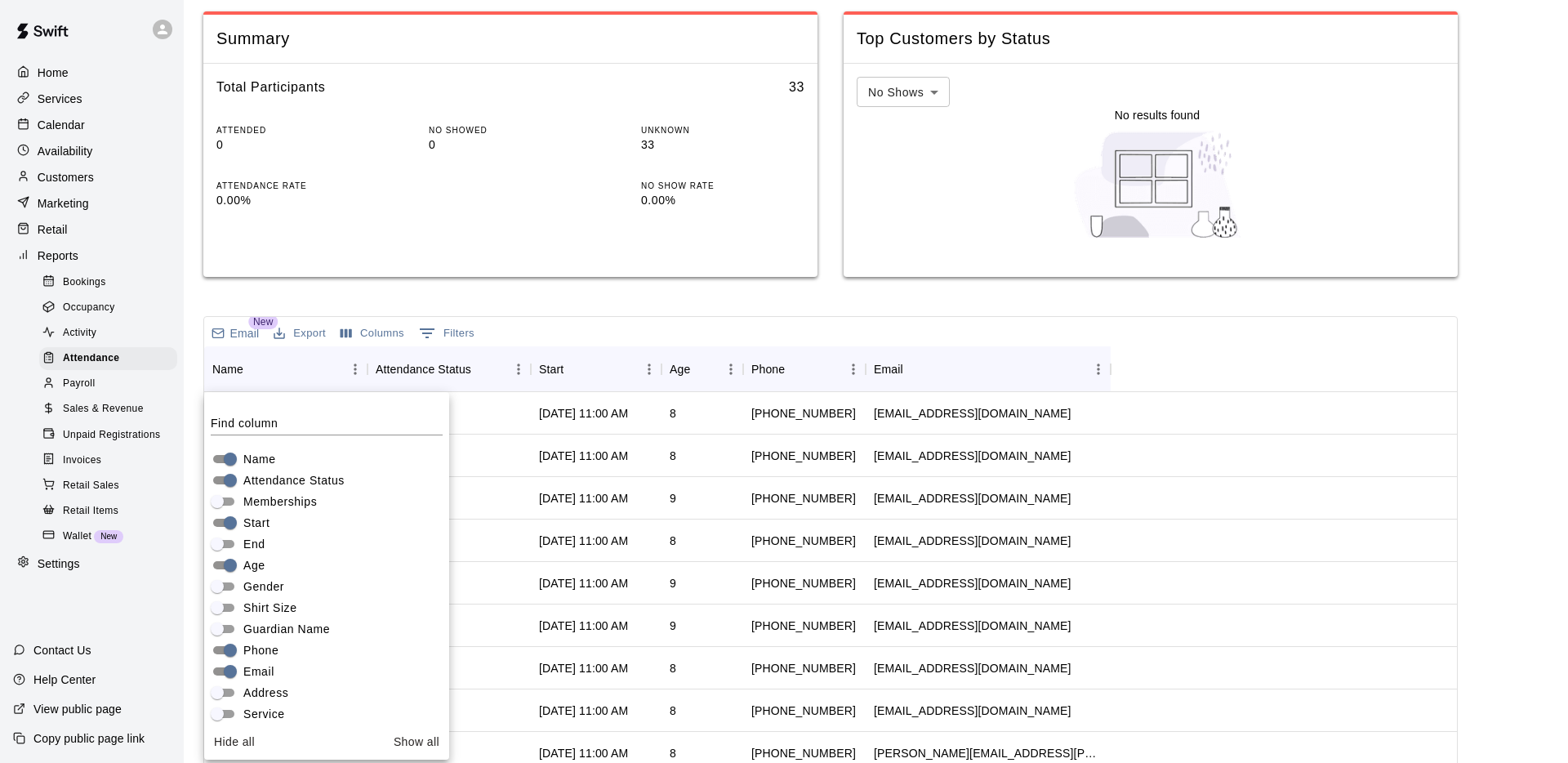
click at [534, 301] on div "Attendance Report View an attendance report for your services Customers ​ Servi…" at bounding box center [831, 363] width 1254 height 1051
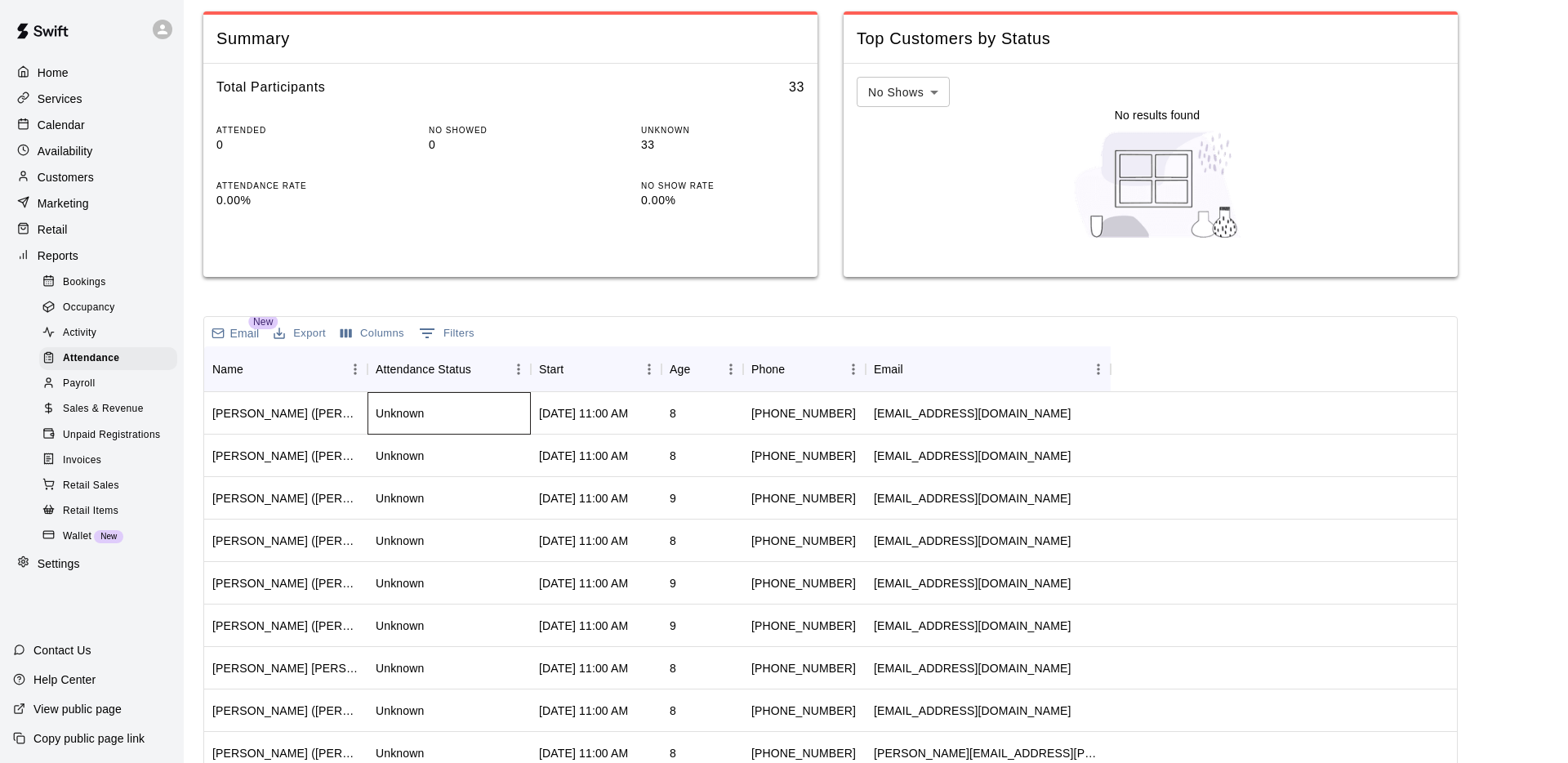
click at [404, 413] on div "Unknown" at bounding box center [399, 413] width 48 height 16
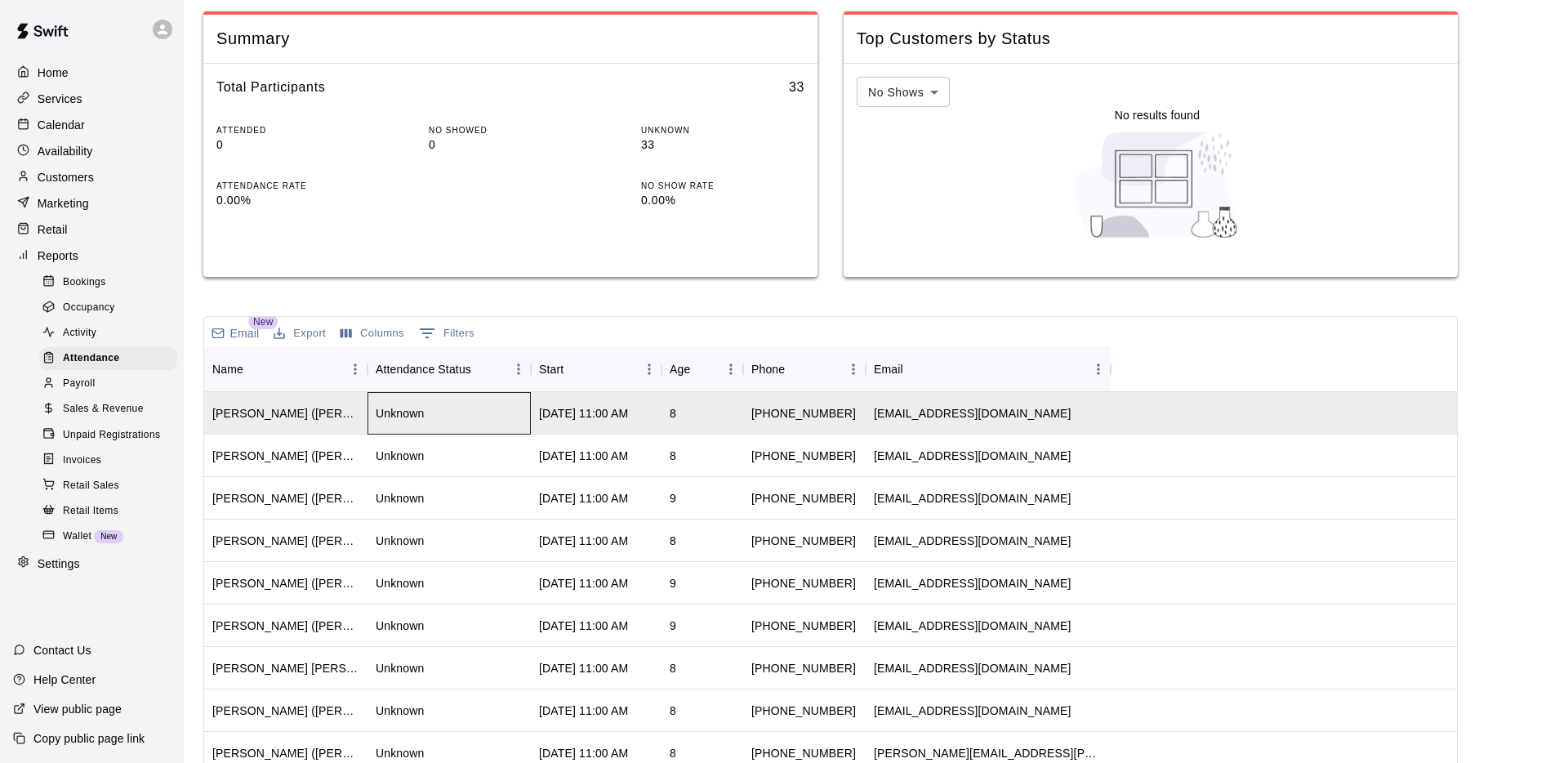
drag, startPoint x: 392, startPoint y: 415, endPoint x: 412, endPoint y: 416, distance: 20.0
click at [392, 415] on div "Unknown" at bounding box center [399, 413] width 48 height 16
drag, startPoint x: 425, startPoint y: 421, endPoint x: 414, endPoint y: 446, distance: 27.3
click at [425, 421] on div "Unknown" at bounding box center [449, 413] width 163 height 42
click at [411, 453] on div "Unknown" at bounding box center [399, 456] width 48 height 16
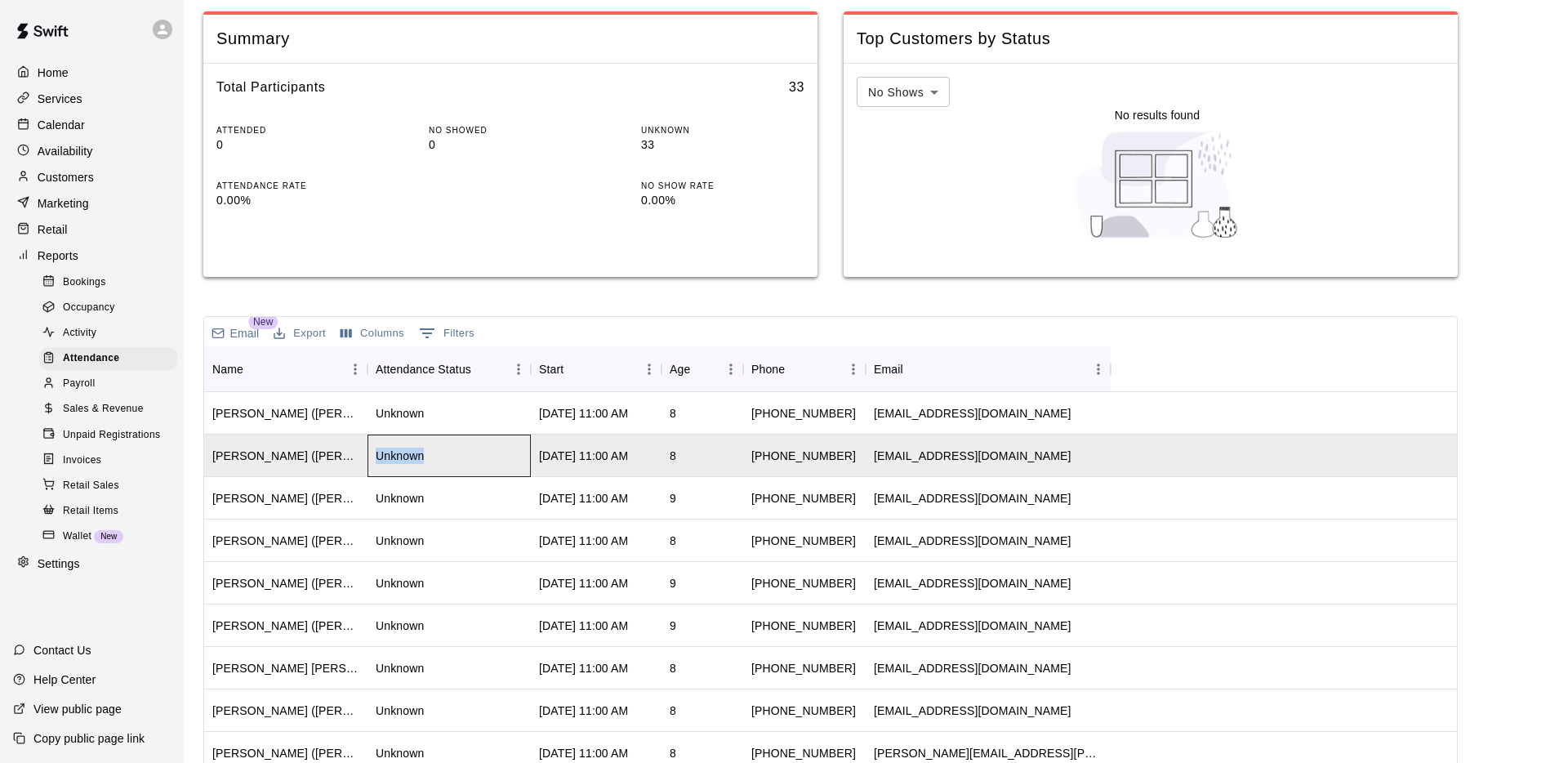
click at [411, 454] on div "Unknown" at bounding box center [399, 456] width 48 height 16
click at [436, 420] on div "Unknown" at bounding box center [449, 413] width 163 height 42
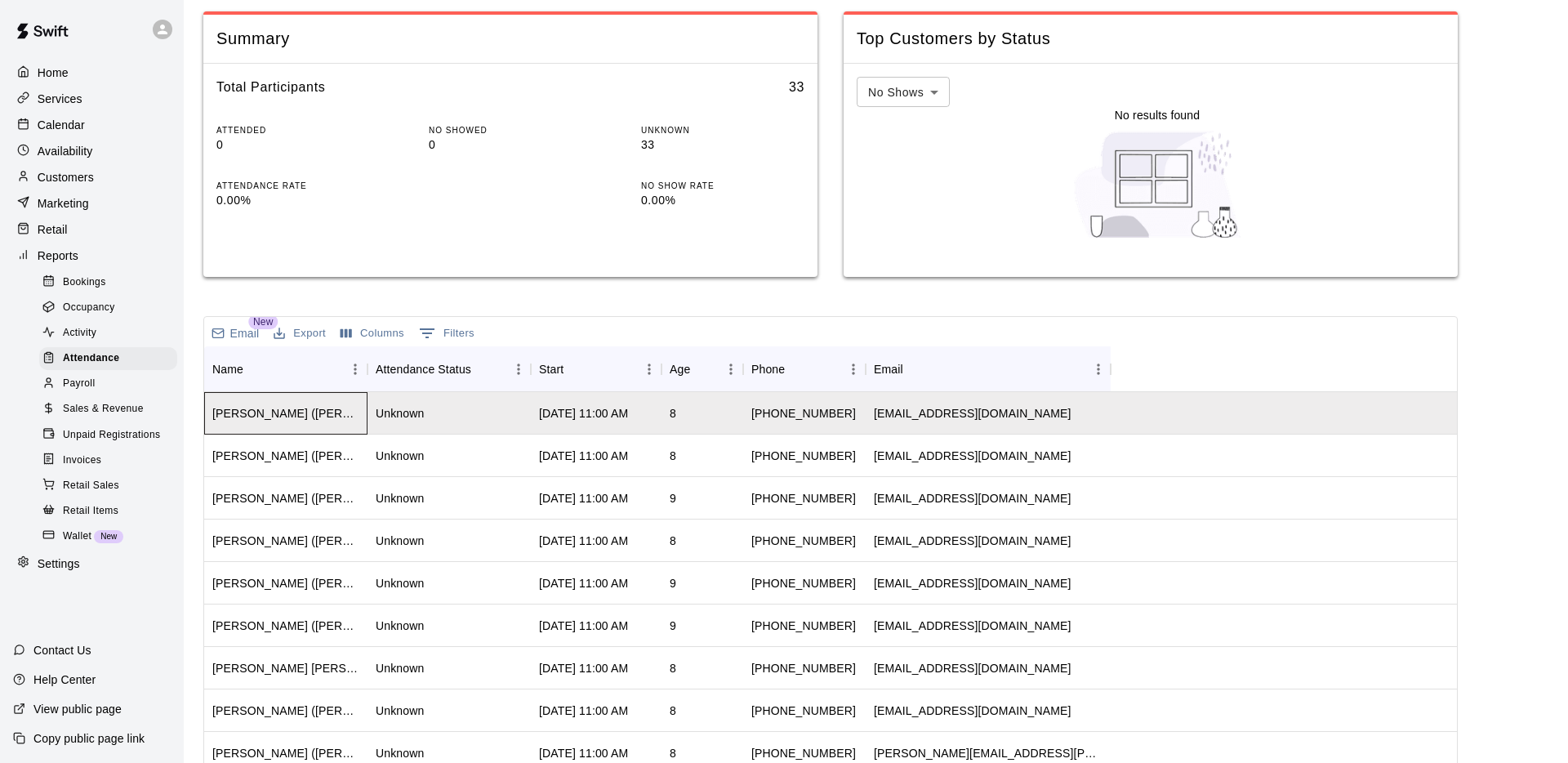
drag, startPoint x: 306, startPoint y: 422, endPoint x: 353, endPoint y: 453, distance: 56.3
click at [306, 422] on div "[PERSON_NAME] ([PERSON_NAME])" at bounding box center [286, 413] width 163 height 42
